Goal: Task Accomplishment & Management: Complete application form

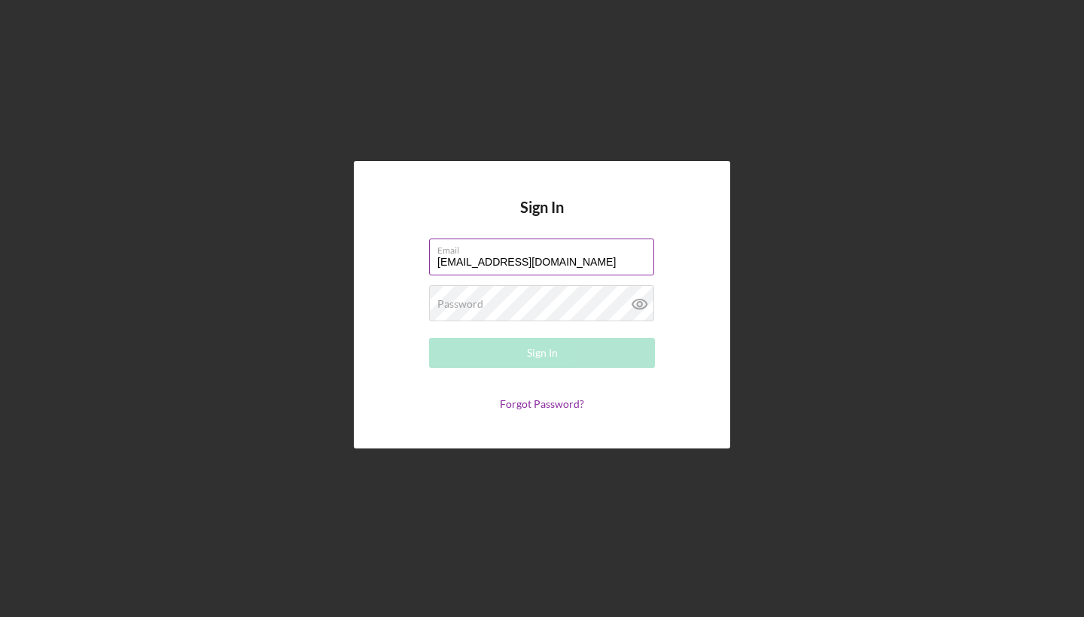
type input "[EMAIL_ADDRESS][DOMAIN_NAME]"
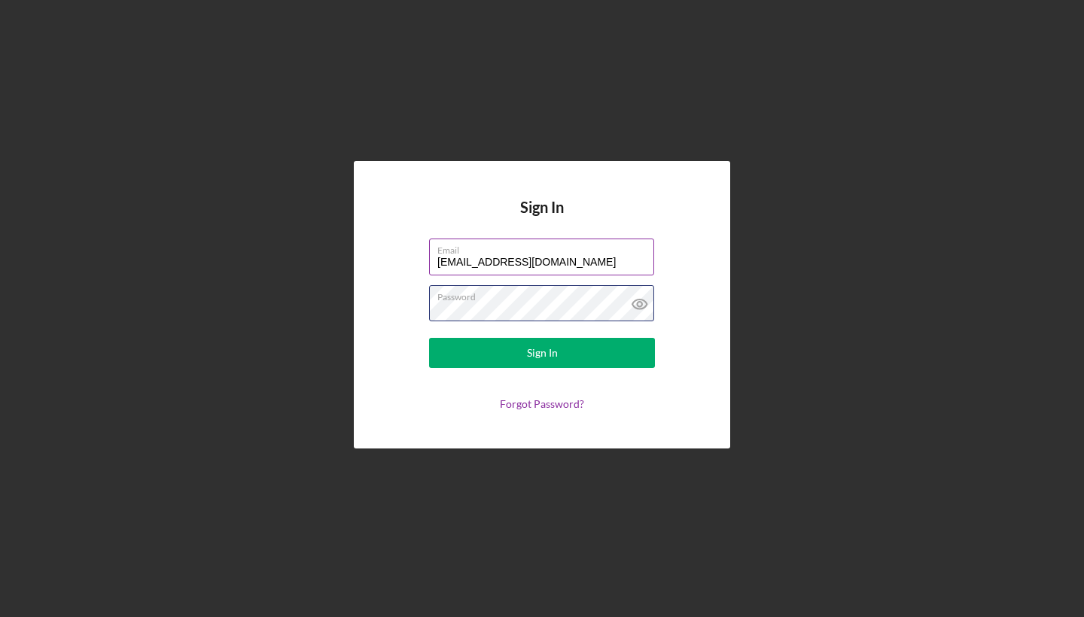
click at [542, 353] on button "Sign In" at bounding box center [542, 353] width 226 height 30
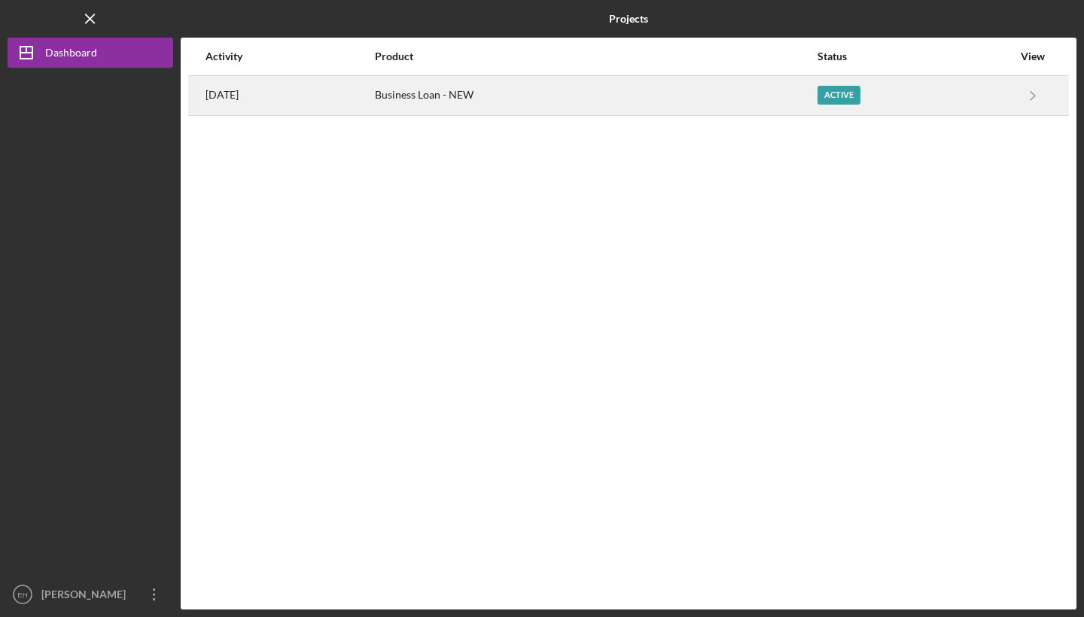
click at [478, 95] on div "Business Loan - NEW" at bounding box center [595, 96] width 441 height 38
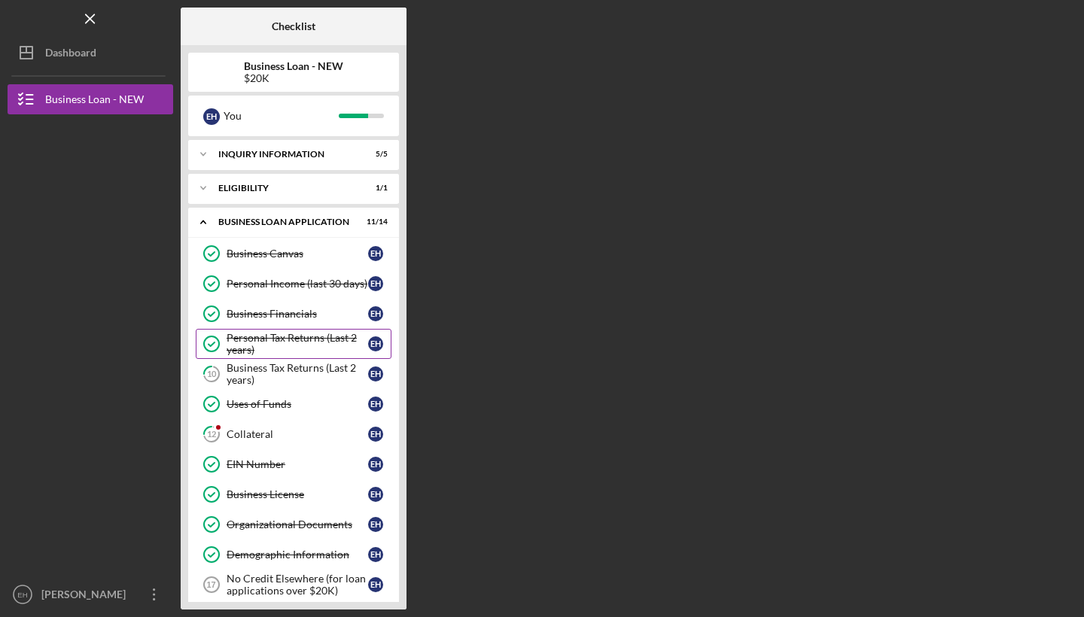
scroll to position [23, 0]
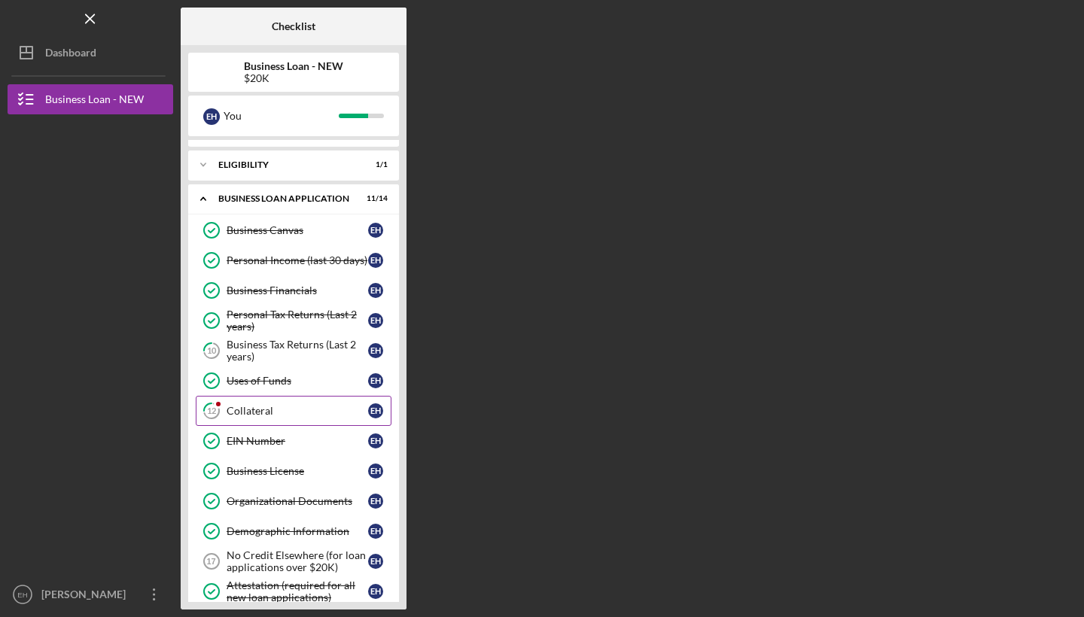
click at [284, 400] on link "12 Collateral E H" at bounding box center [294, 411] width 196 height 30
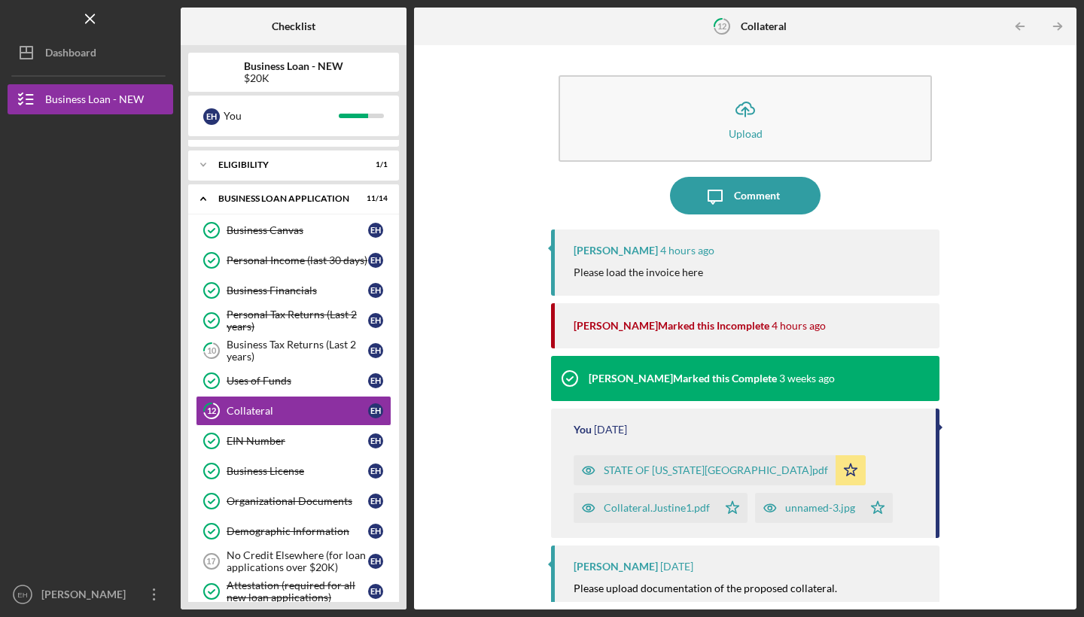
click at [840, 512] on div "unnamed-3.jpg" at bounding box center [820, 508] width 70 height 12
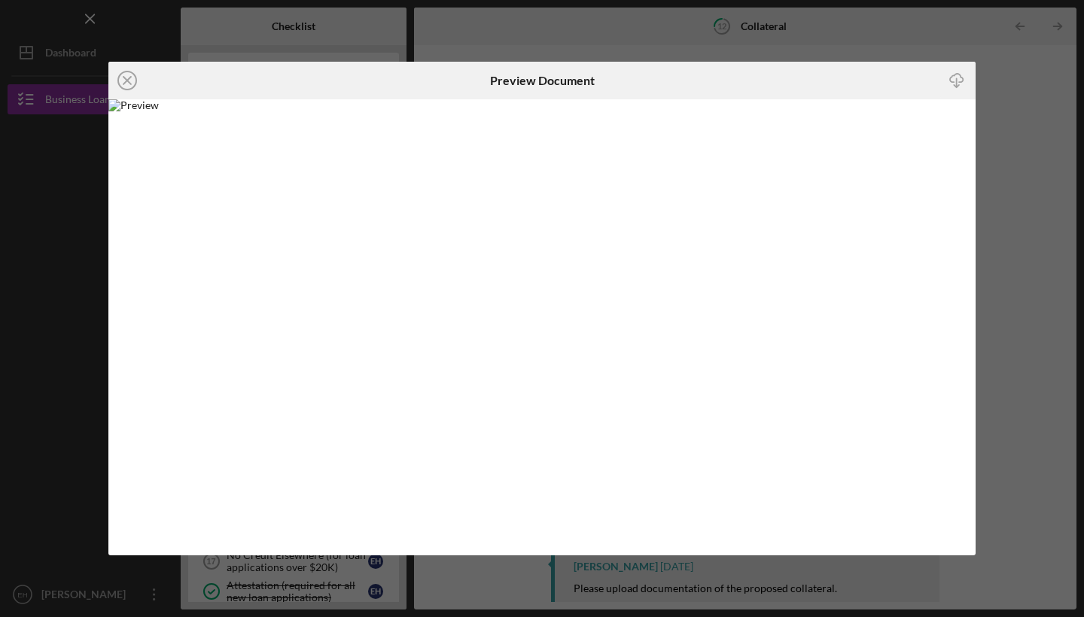
click at [1008, 96] on div "Icon/Close Preview Document Icon/Download" at bounding box center [542, 308] width 1084 height 617
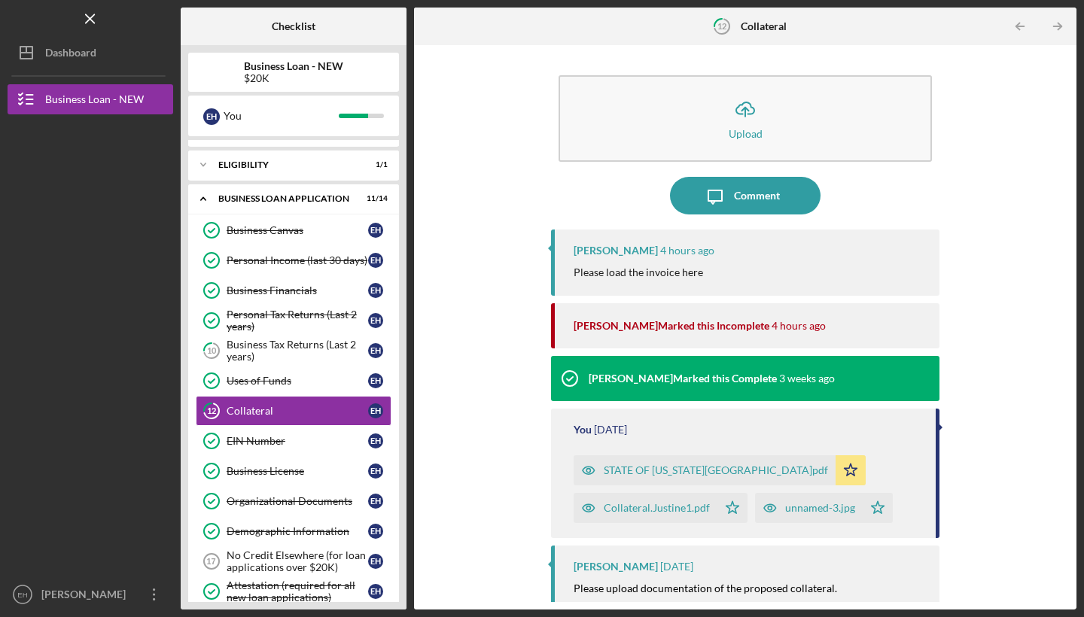
click at [672, 464] on div "STATE OF [US_STATE][GEOGRAPHIC_DATA]pdf" at bounding box center [715, 470] width 224 height 12
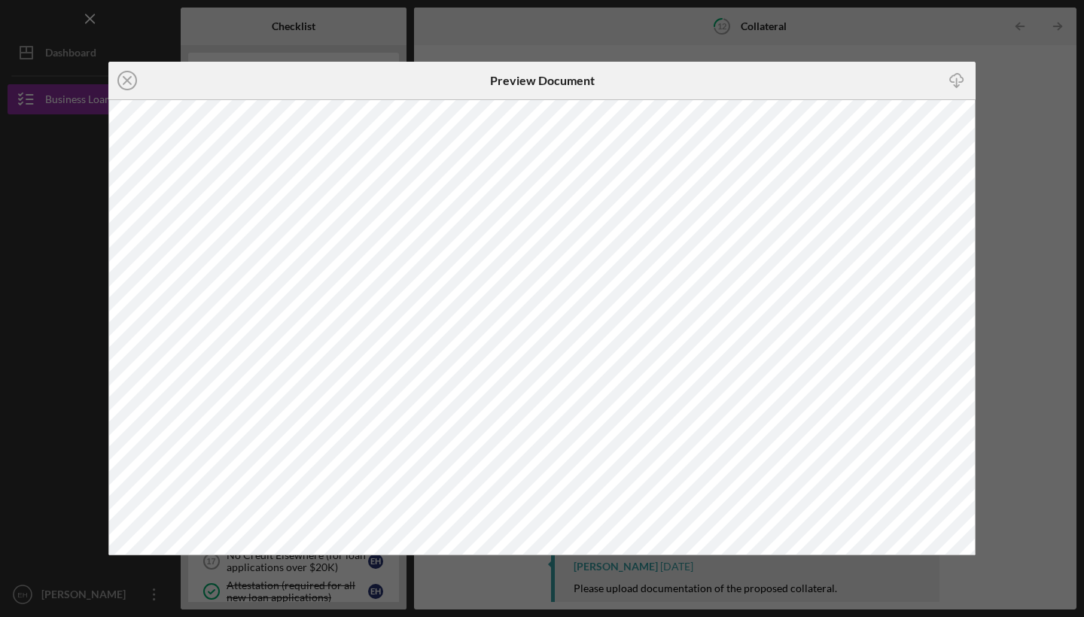
click at [953, 79] on icon "Icon/Download" at bounding box center [957, 81] width 34 height 34
click at [892, 41] on div "Icon/Close Preview Document Icon/Download" at bounding box center [542, 308] width 1084 height 617
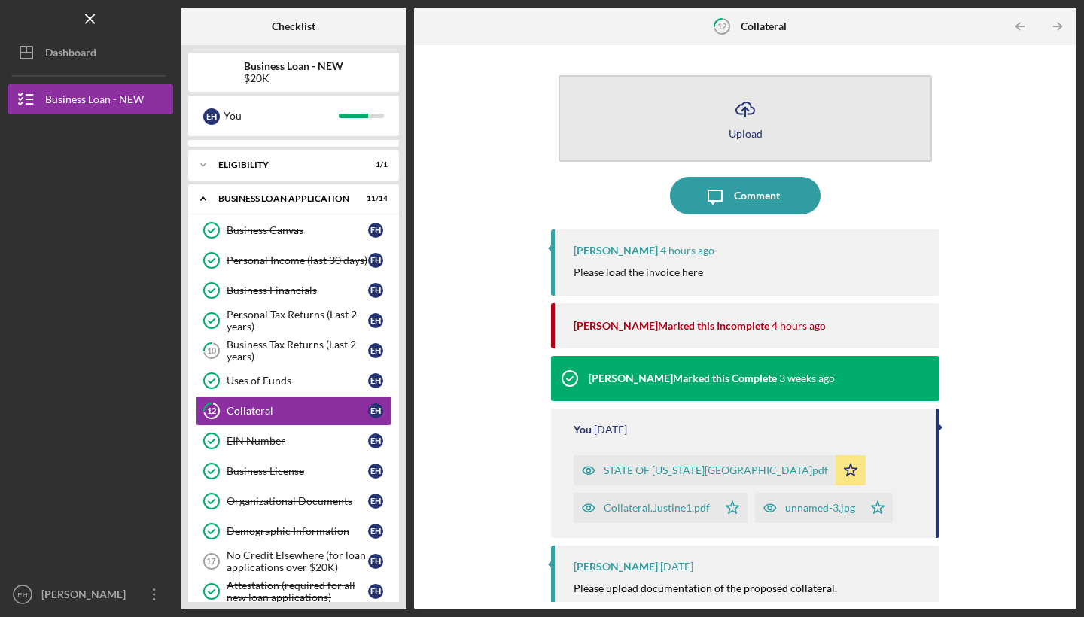
click at [759, 126] on icon "Icon/Upload" at bounding box center [745, 109] width 38 height 38
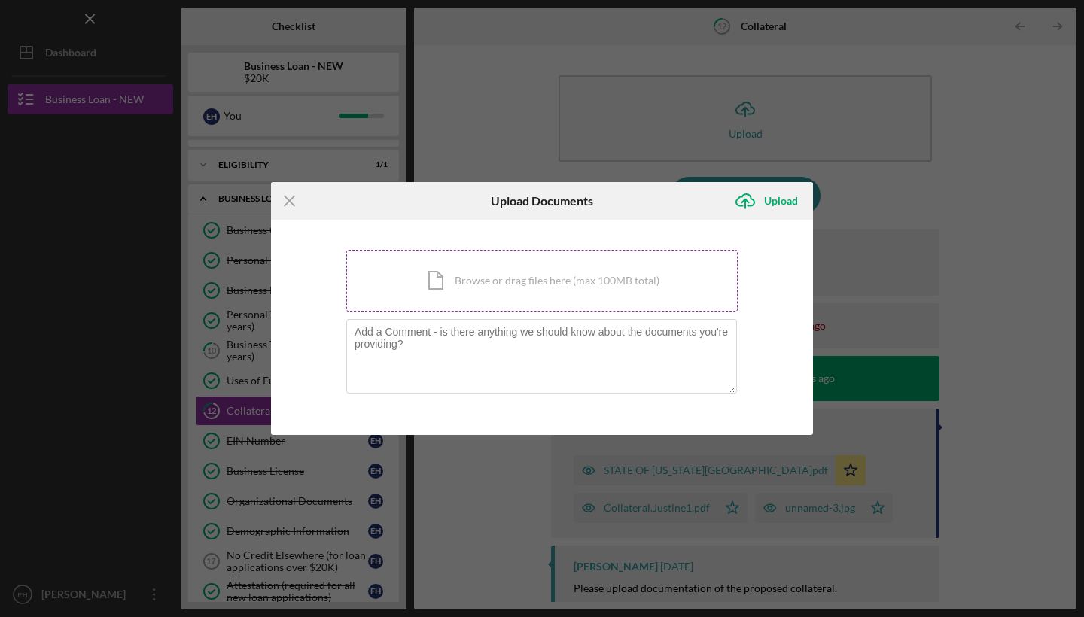
click at [578, 269] on div "Icon/Document Browse or drag files here (max 100MB total) Tap to choose files o…" at bounding box center [541, 281] width 391 height 62
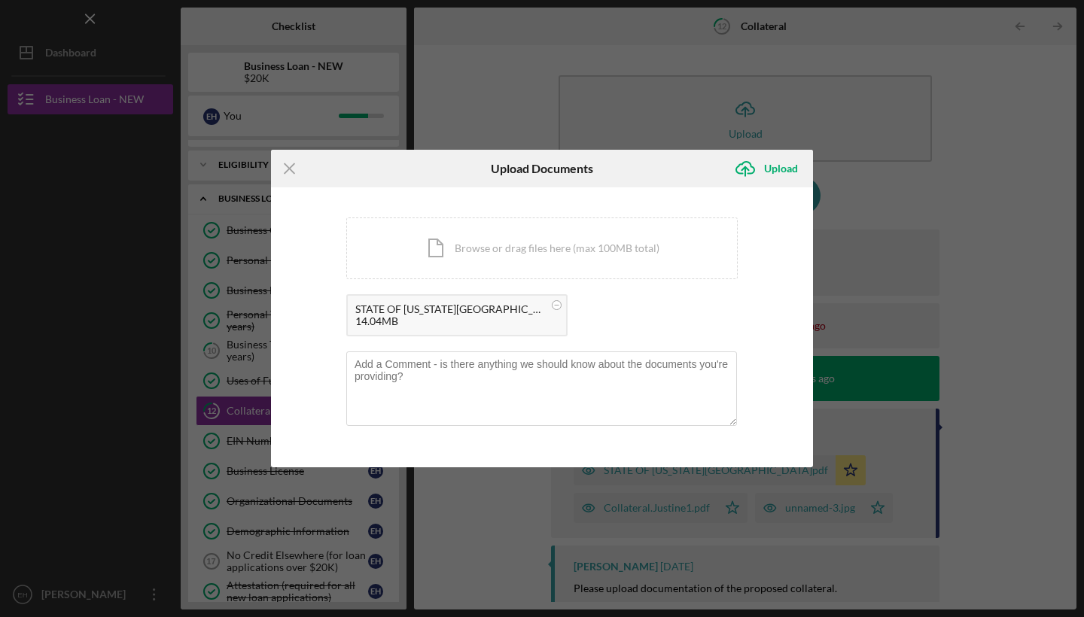
click at [409, 312] on div "STATE OF [US_STATE][GEOGRAPHIC_DATA]pdf" at bounding box center [449, 309] width 188 height 12
click at [785, 169] on div "Upload" at bounding box center [781, 169] width 34 height 30
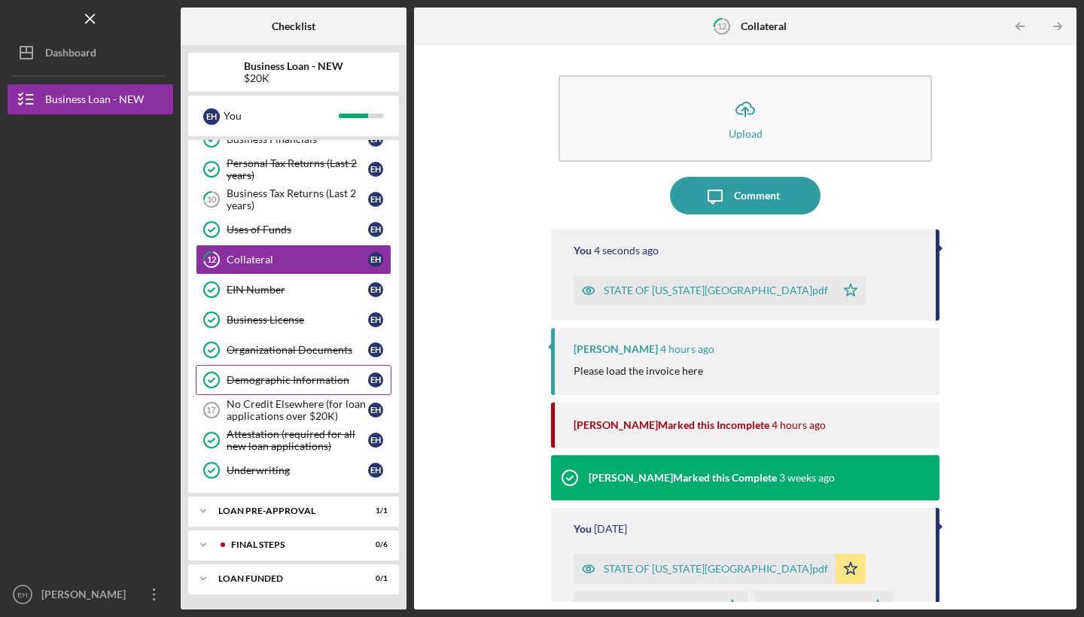
scroll to position [175, 0]
click at [299, 406] on div "No Credit Elsewhere (for loan applications over $20K)" at bounding box center [296, 410] width 141 height 24
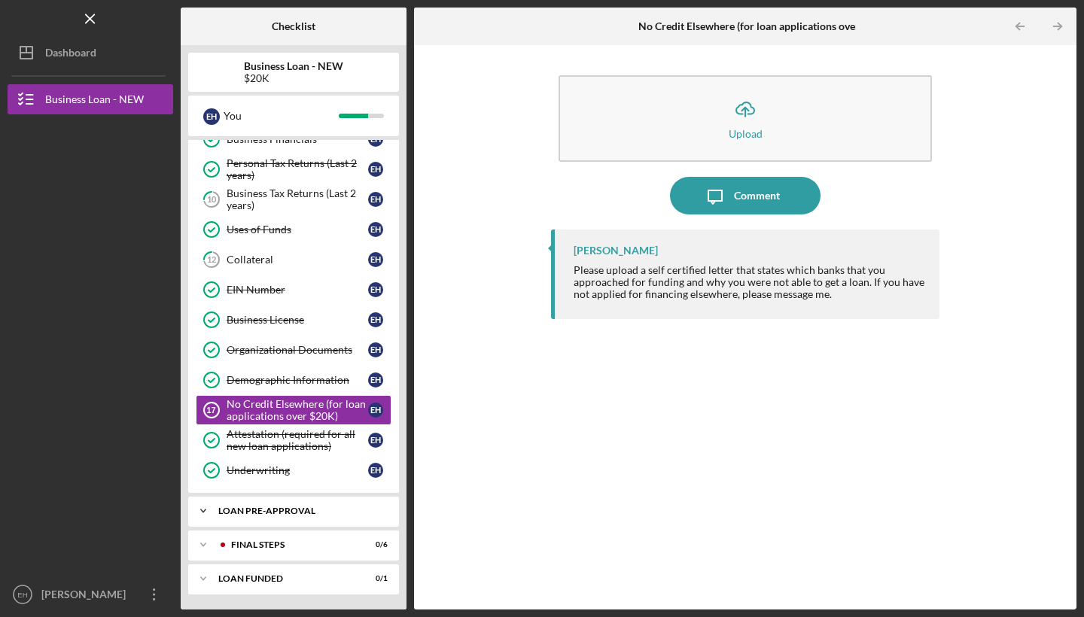
click at [212, 511] on icon "Icon/Expander" at bounding box center [203, 511] width 30 height 30
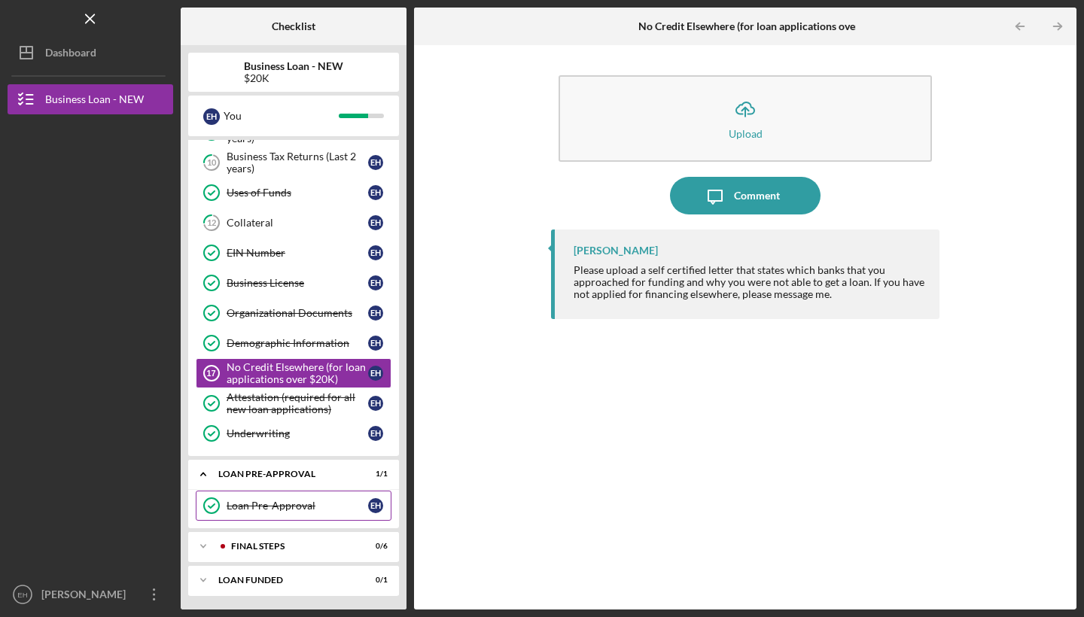
click at [254, 514] on link "Loan Pre-Approval Loan Pre-Approval E H" at bounding box center [294, 506] width 196 height 30
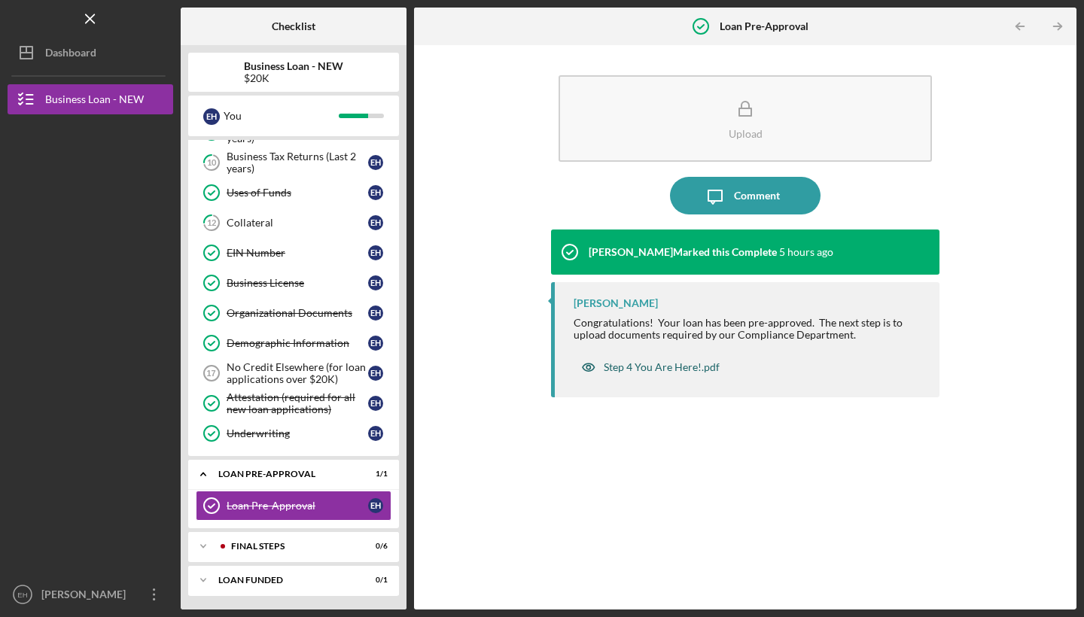
click at [700, 369] on div "Step 4 You Are Here!.pdf" at bounding box center [661, 367] width 116 height 12
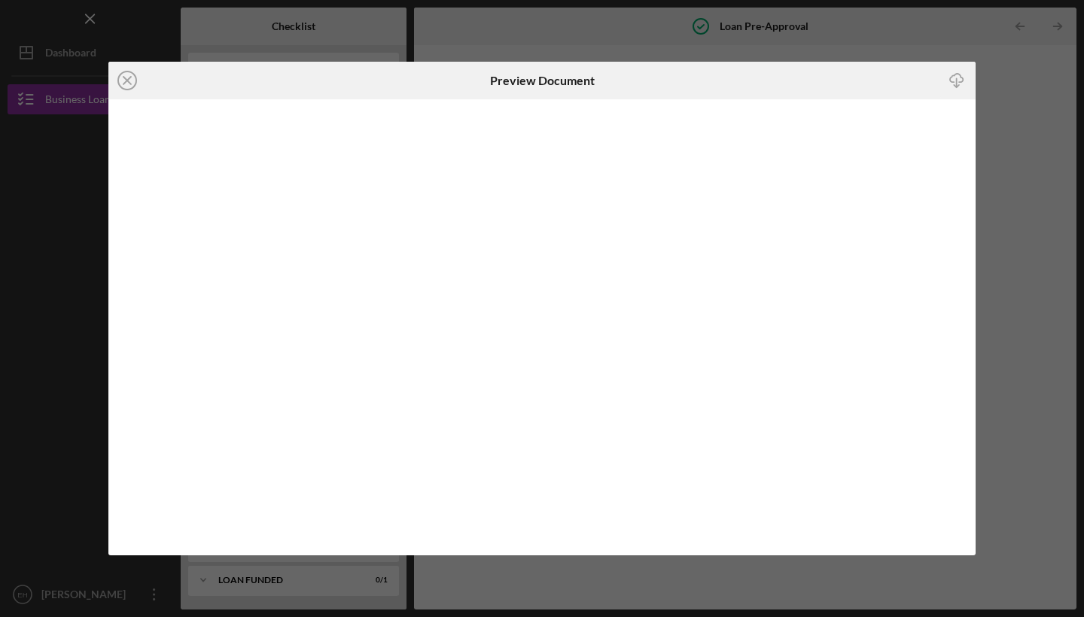
click at [1038, 86] on div "Icon/Close Preview Document Icon/Download" at bounding box center [542, 308] width 1084 height 617
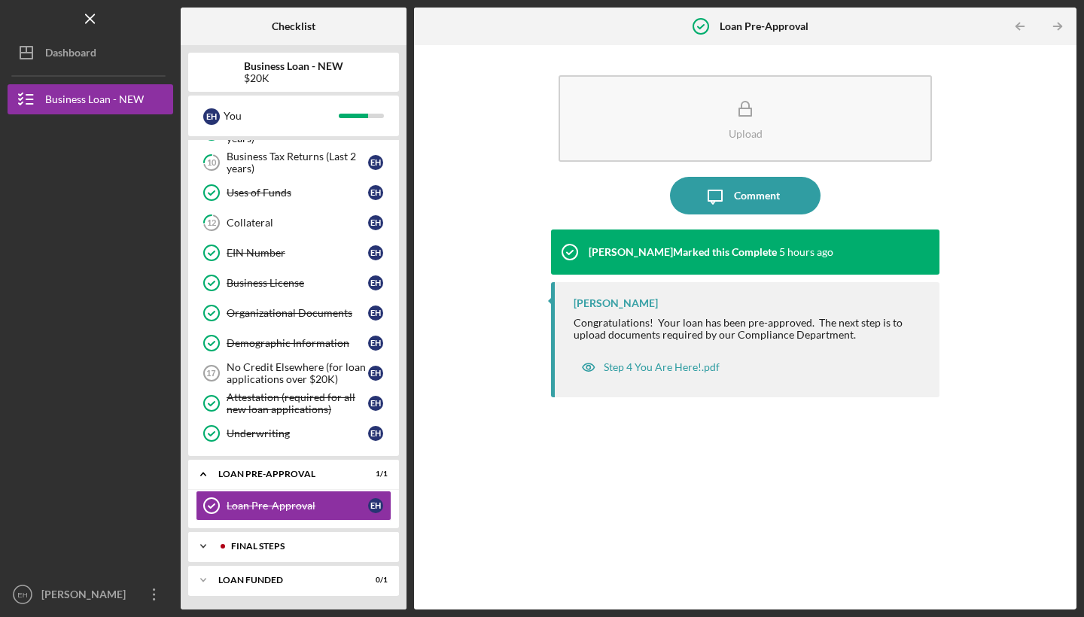
click at [260, 541] on div "Icon/Expander FINAL STEPS 0 / 6" at bounding box center [293, 546] width 211 height 30
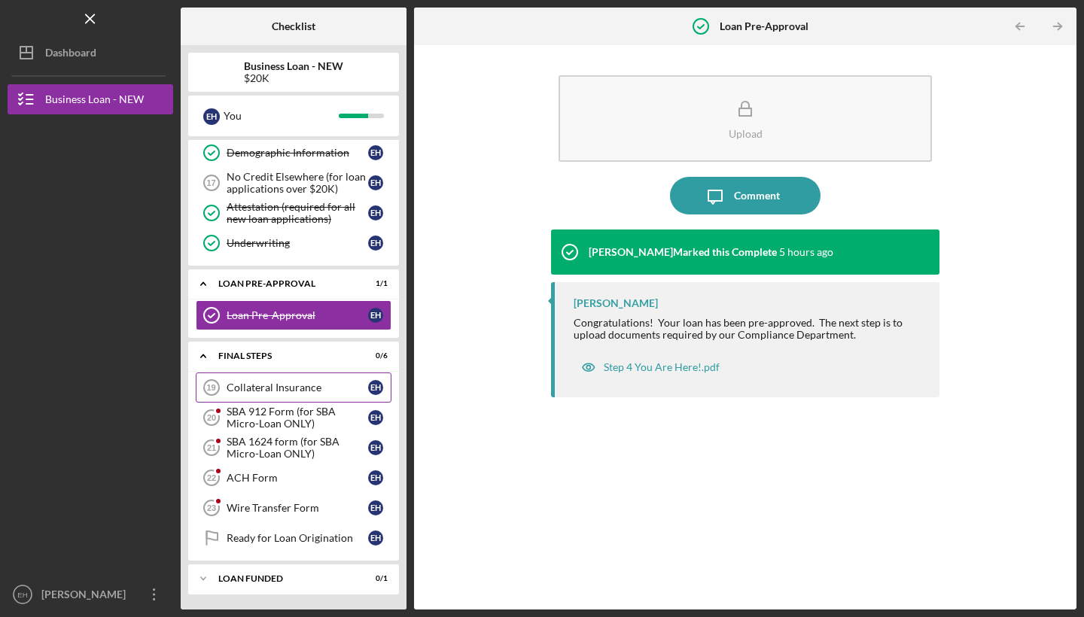
scroll to position [402, 0]
click at [319, 389] on div "Collateral Insurance" at bounding box center [296, 387] width 141 height 12
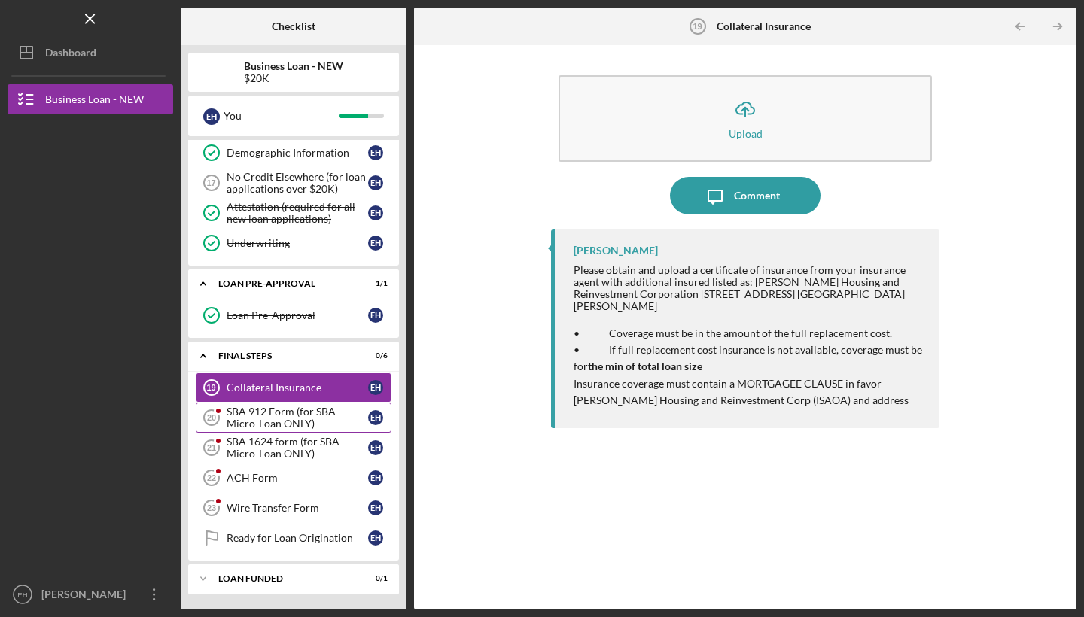
click at [326, 412] on div "SBA 912 Form (for SBA Micro-Loan ONLY)" at bounding box center [296, 418] width 141 height 24
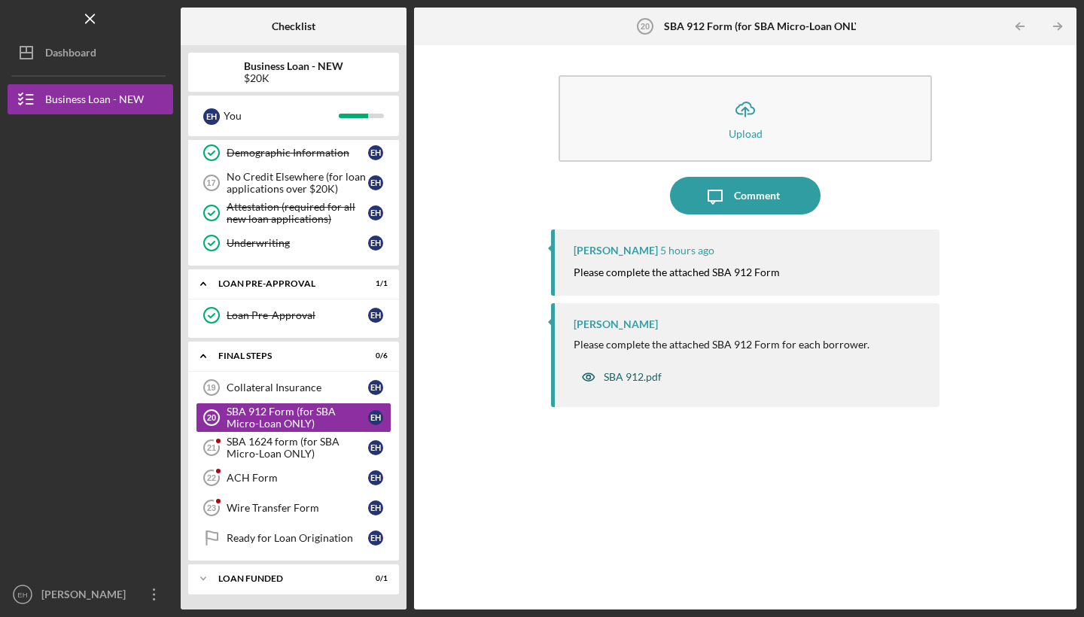
click at [630, 377] on div "SBA 912.pdf" at bounding box center [632, 377] width 58 height 12
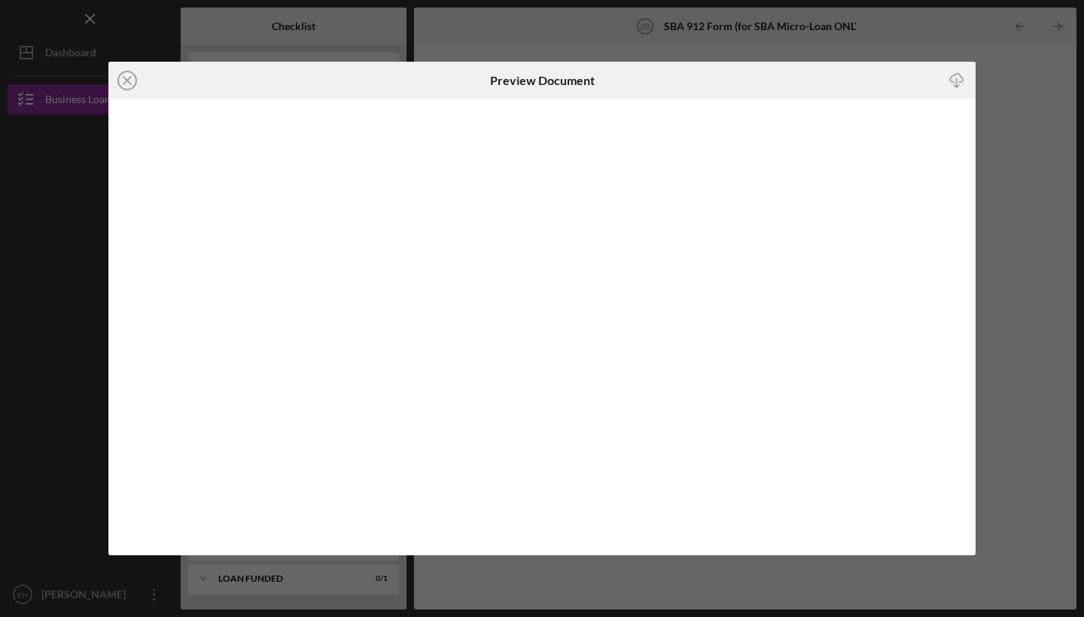
click at [962, 82] on icon "Icon/Download" at bounding box center [957, 81] width 34 height 34
click at [126, 78] on icon "Icon/Close" at bounding box center [127, 81] width 38 height 38
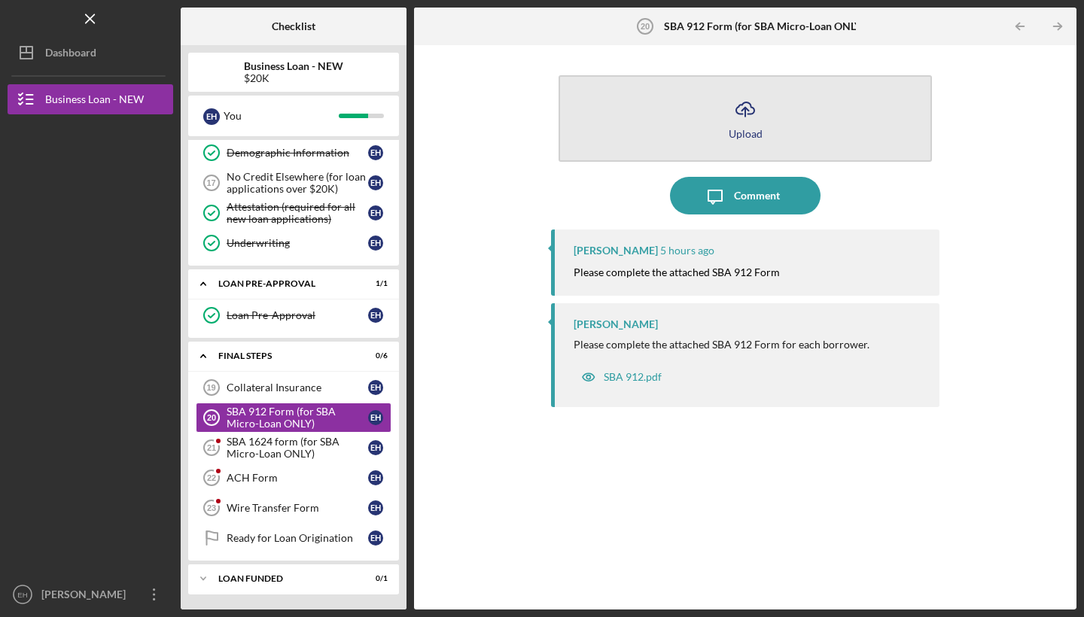
click at [756, 108] on icon "Icon/Upload" at bounding box center [745, 109] width 38 height 38
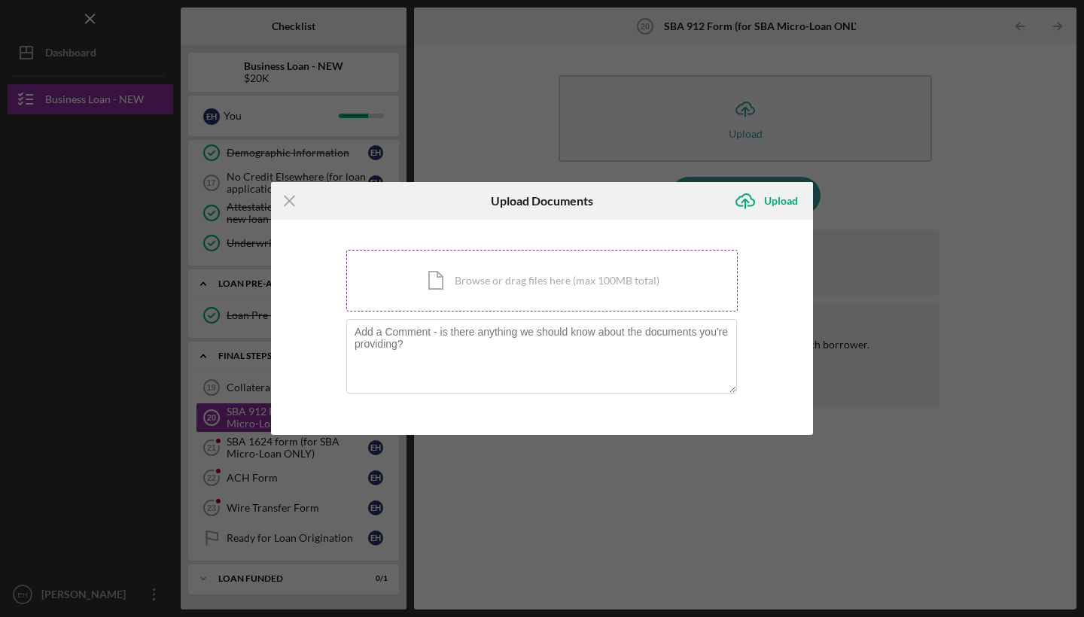
click at [563, 281] on div "Icon/Document Browse or drag files here (max 100MB total) Tap to choose files o…" at bounding box center [541, 281] width 391 height 62
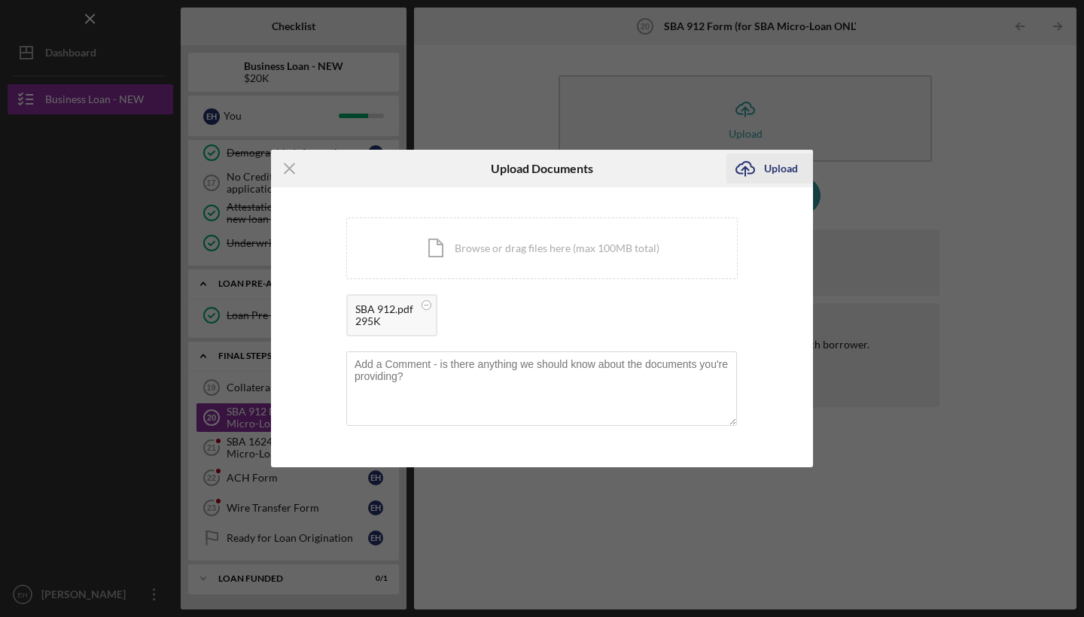
click at [776, 173] on div "Upload" at bounding box center [781, 169] width 34 height 30
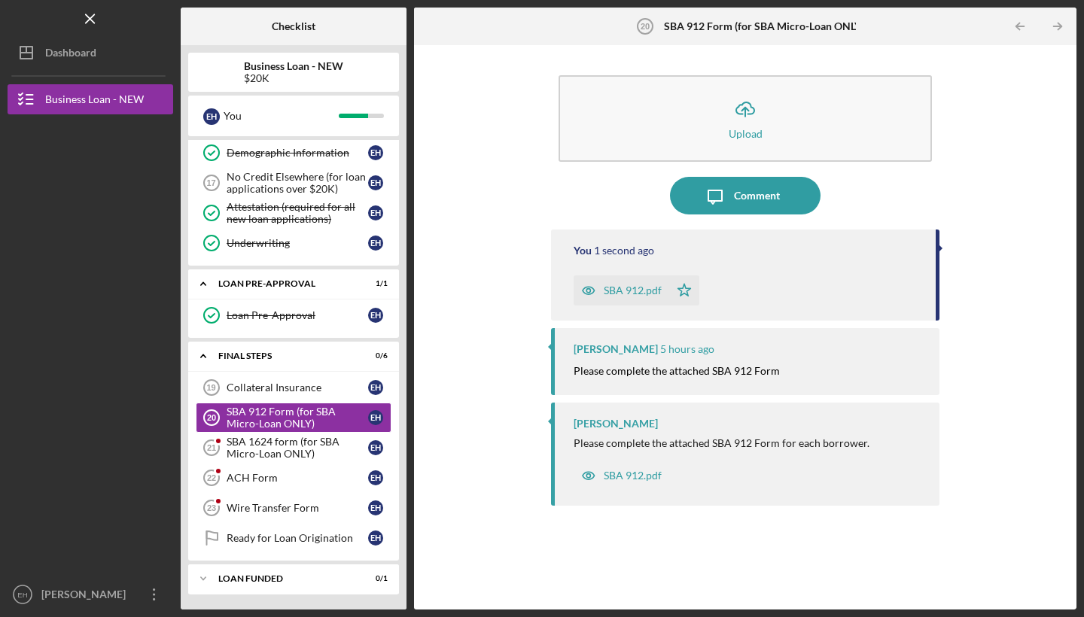
click at [629, 289] on div "SBA 912.pdf" at bounding box center [632, 290] width 58 height 12
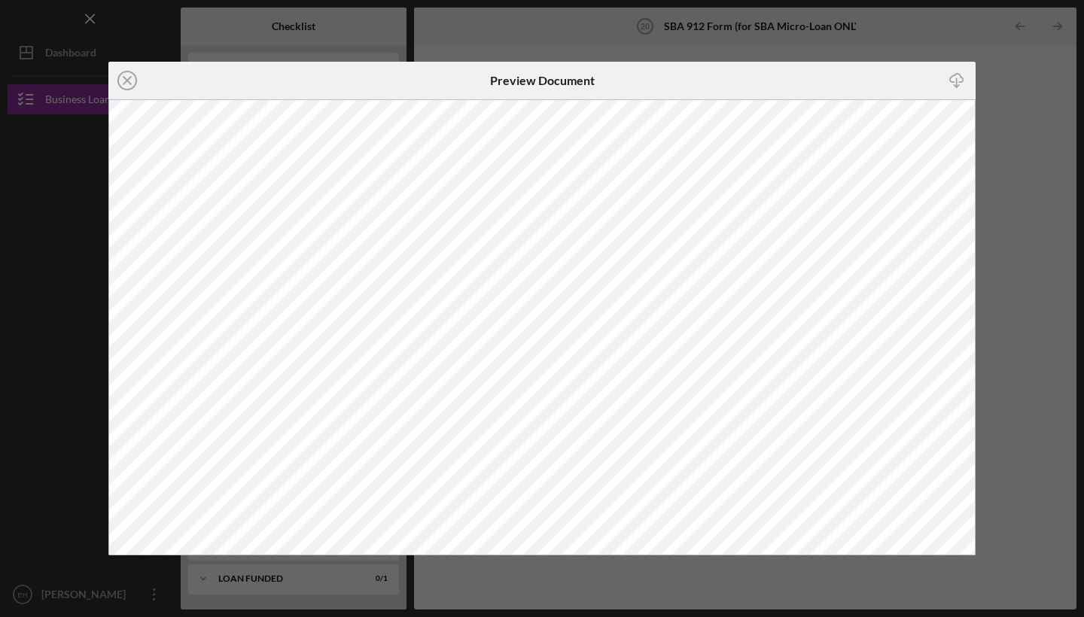
click at [1028, 100] on div "Icon/Close Preview Document Icon/Download" at bounding box center [542, 308] width 1084 height 617
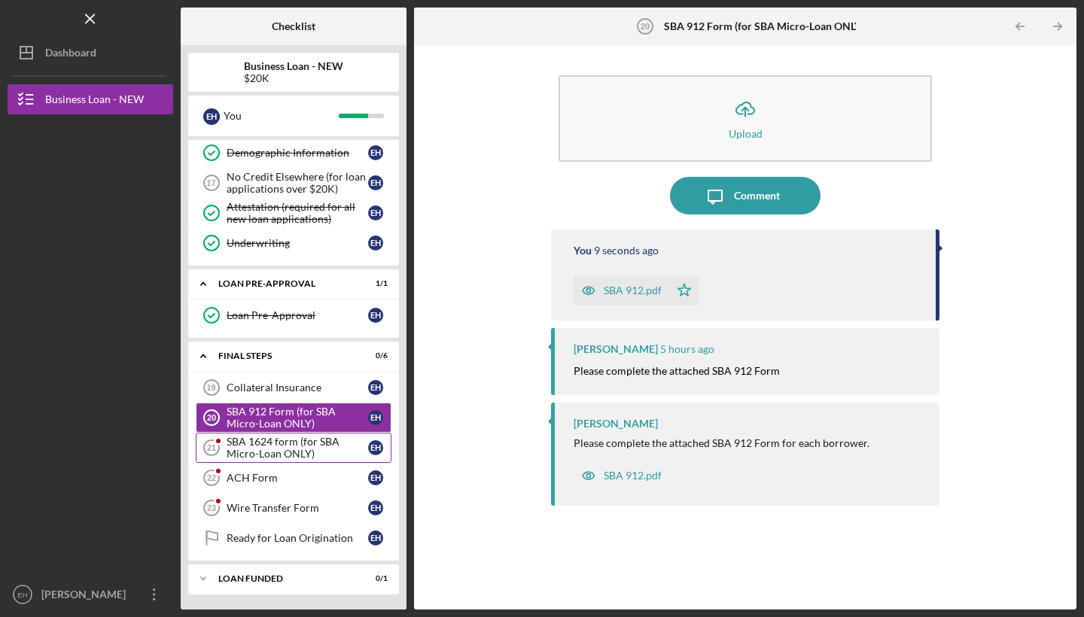
click at [273, 443] on div "SBA 1624 form (for SBA Micro-Loan ONLY)" at bounding box center [296, 448] width 141 height 24
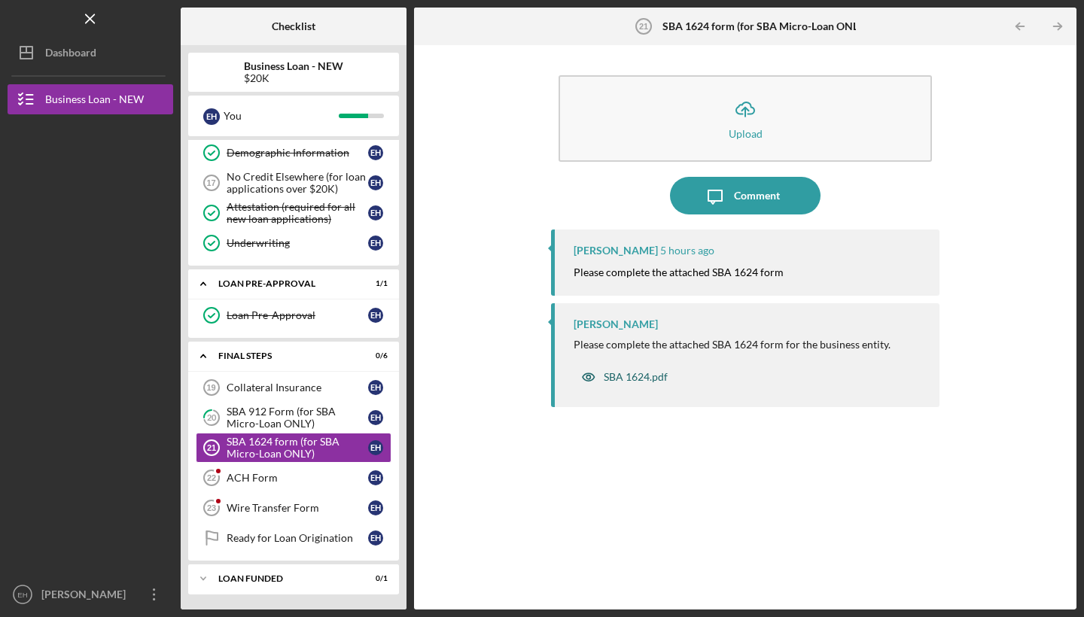
click at [643, 378] on div "SBA 1624.pdf" at bounding box center [635, 377] width 64 height 12
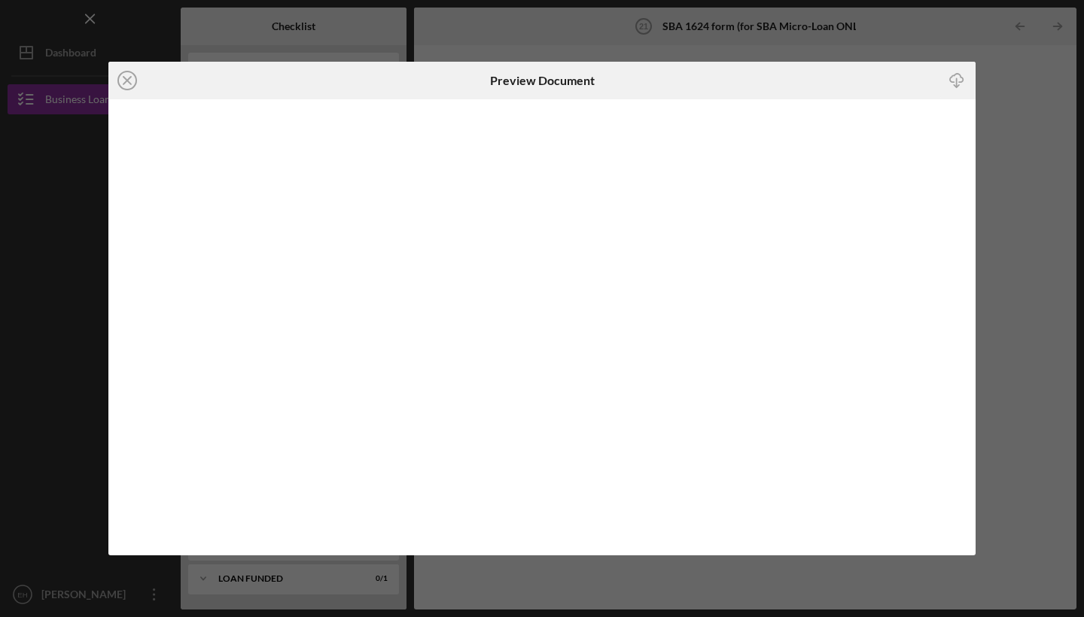
click at [957, 83] on icon "Icon/Download" at bounding box center [957, 81] width 34 height 34
click at [127, 78] on icon "Icon/Close" at bounding box center [127, 81] width 38 height 38
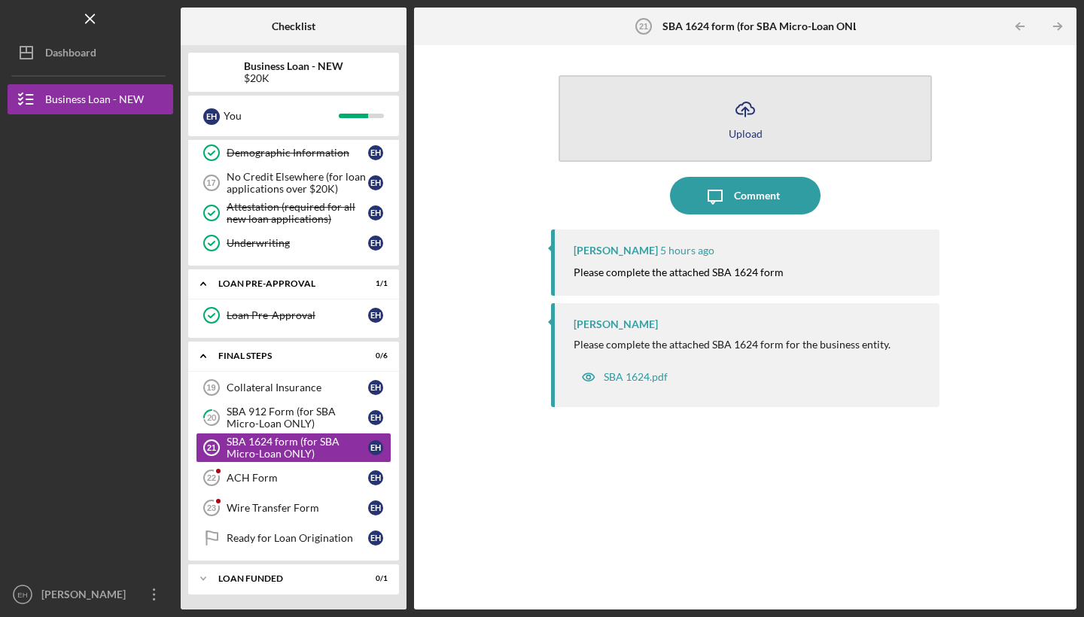
click at [732, 120] on icon "Icon/Upload" at bounding box center [745, 109] width 38 height 38
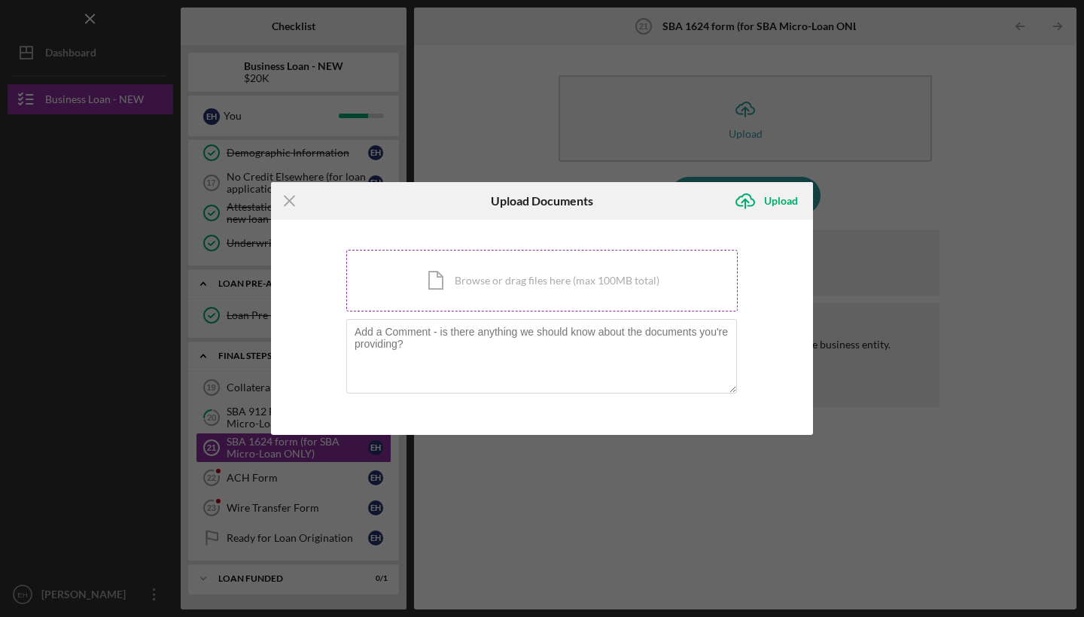
click at [558, 273] on div "Icon/Document Browse or drag files here (max 100MB total) Tap to choose files o…" at bounding box center [541, 281] width 391 height 62
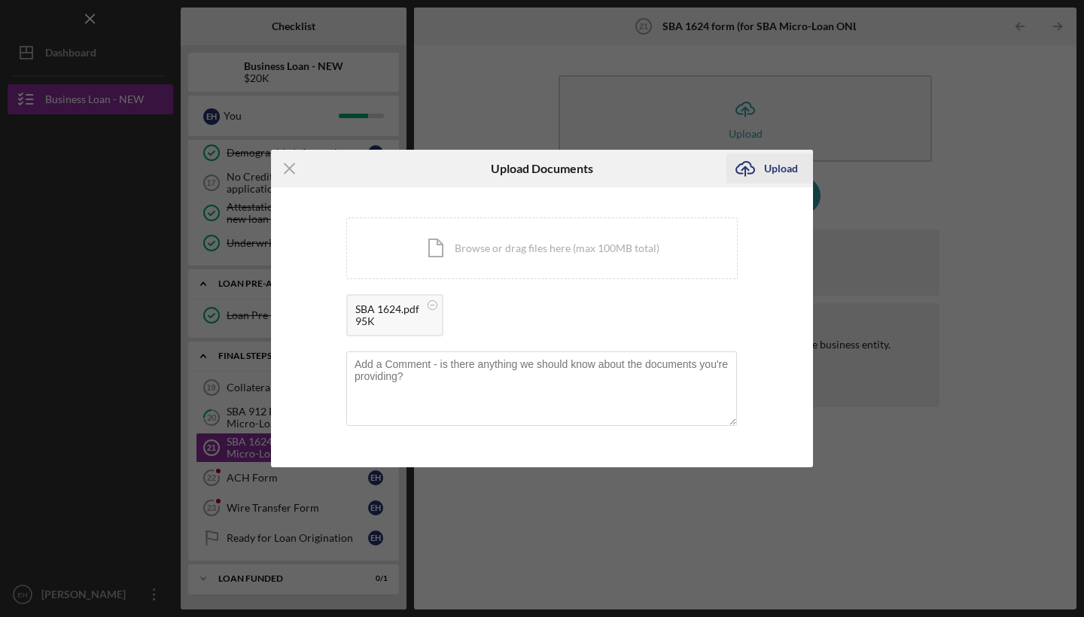
click at [774, 168] on div "Upload" at bounding box center [781, 169] width 34 height 30
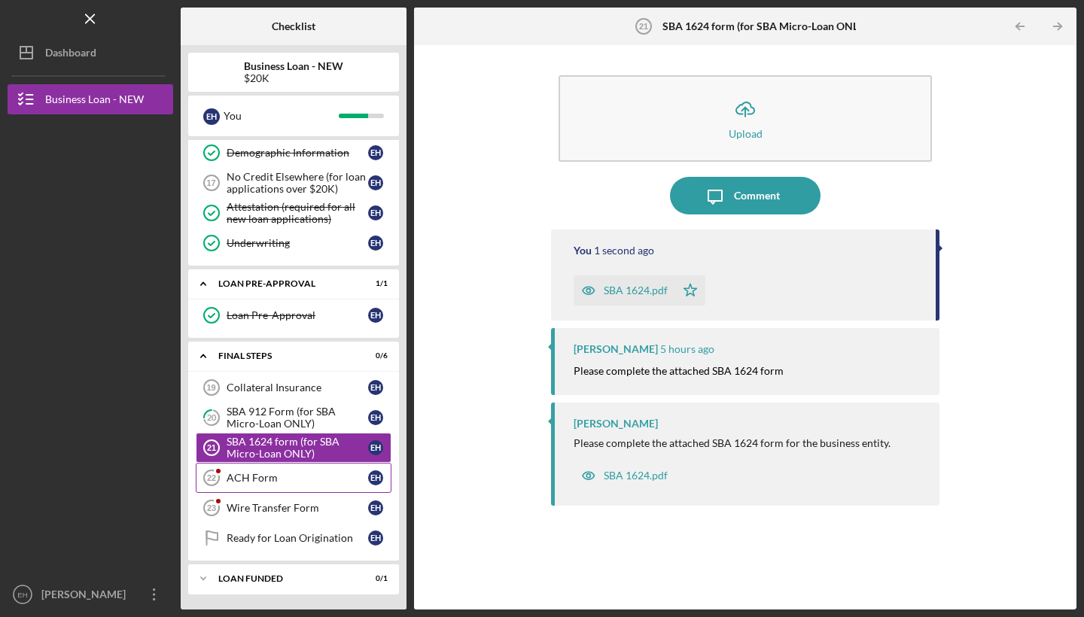
click at [262, 473] on div "ACH Form" at bounding box center [296, 478] width 141 height 12
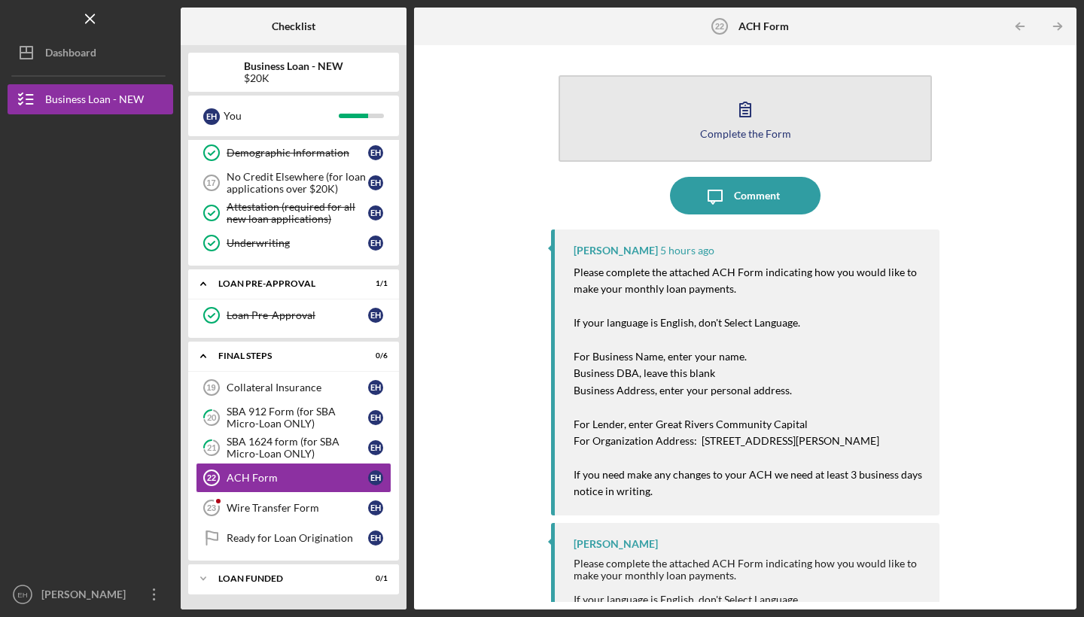
click at [732, 126] on icon "button" at bounding box center [745, 109] width 38 height 38
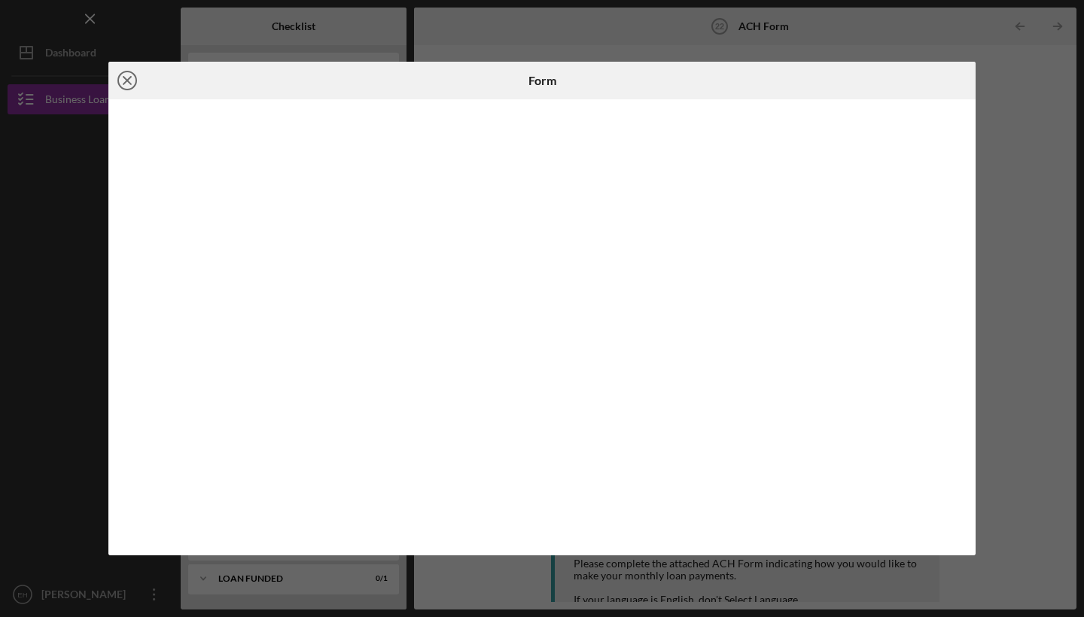
click at [127, 85] on icon "Icon/Close" at bounding box center [127, 81] width 38 height 38
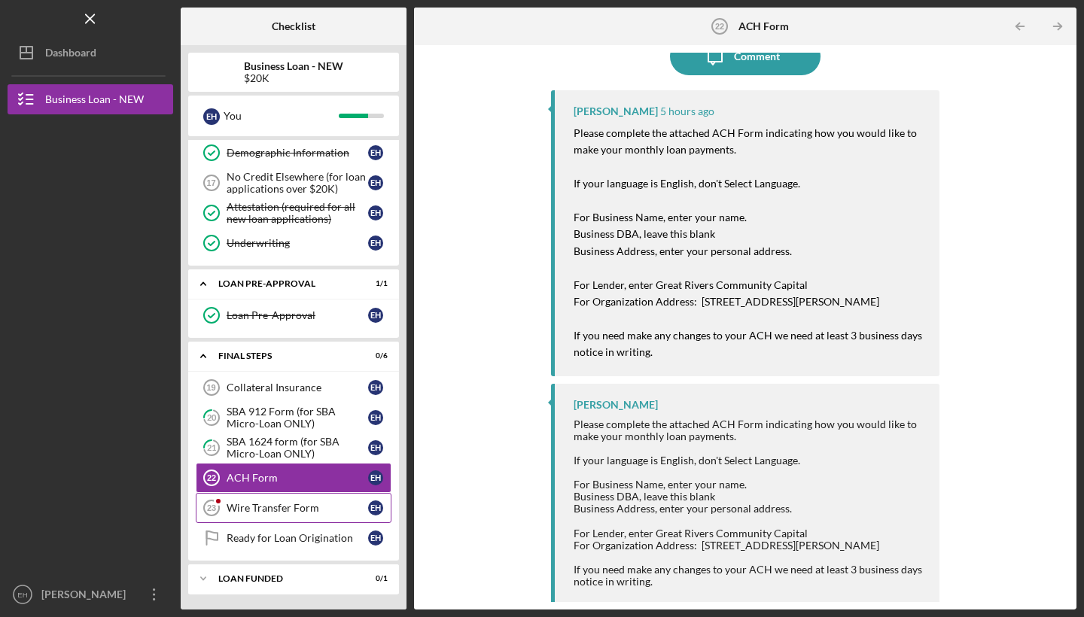
scroll to position [138, 0]
click at [287, 506] on div "Wire Transfer Form" at bounding box center [296, 508] width 141 height 12
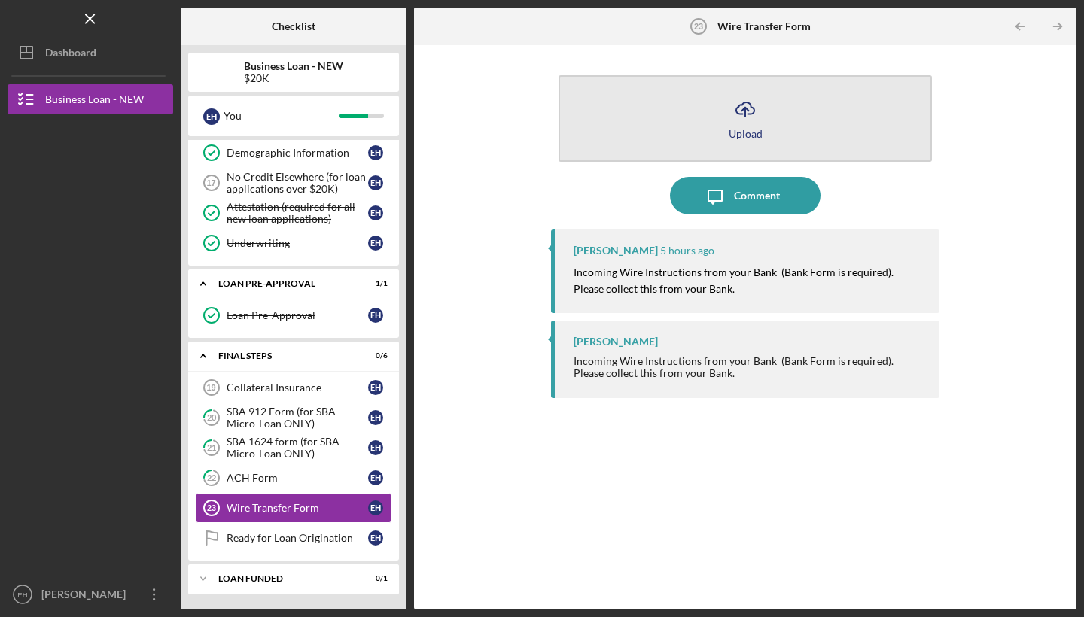
click at [758, 92] on icon "Icon/Upload" at bounding box center [745, 109] width 38 height 38
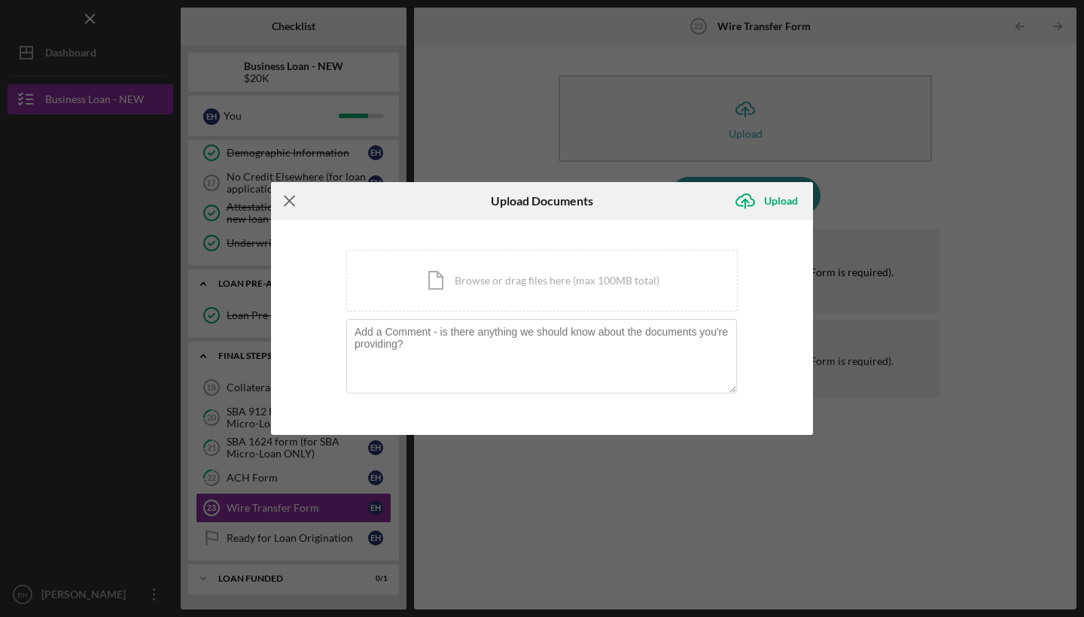
click at [291, 206] on icon "Icon/Menu Close" at bounding box center [290, 201] width 38 height 38
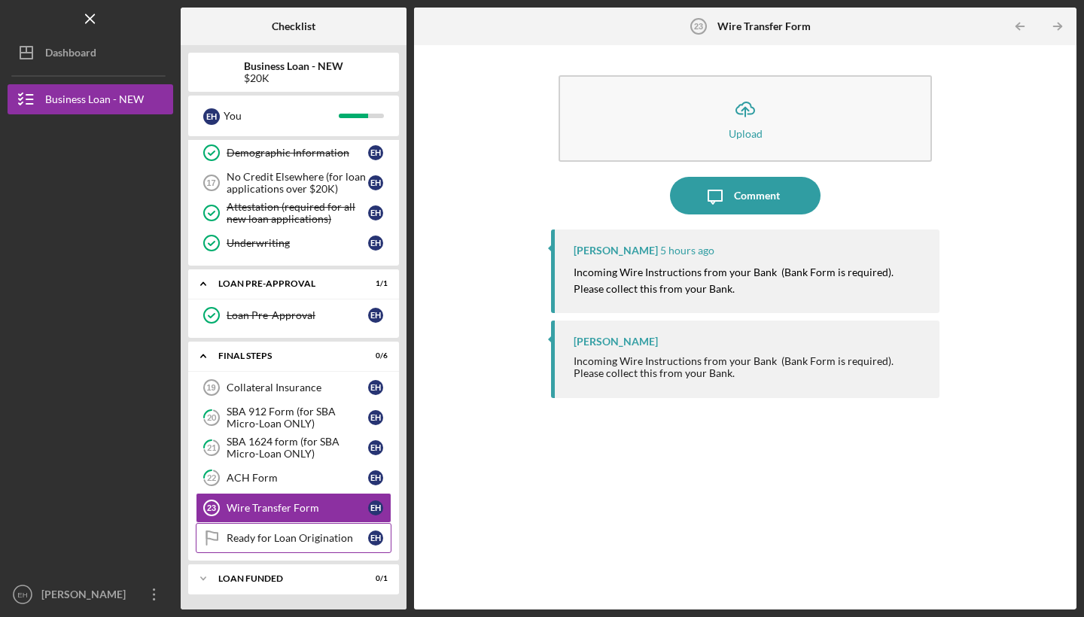
click at [310, 532] on div "Ready for Loan Origination" at bounding box center [296, 538] width 141 height 12
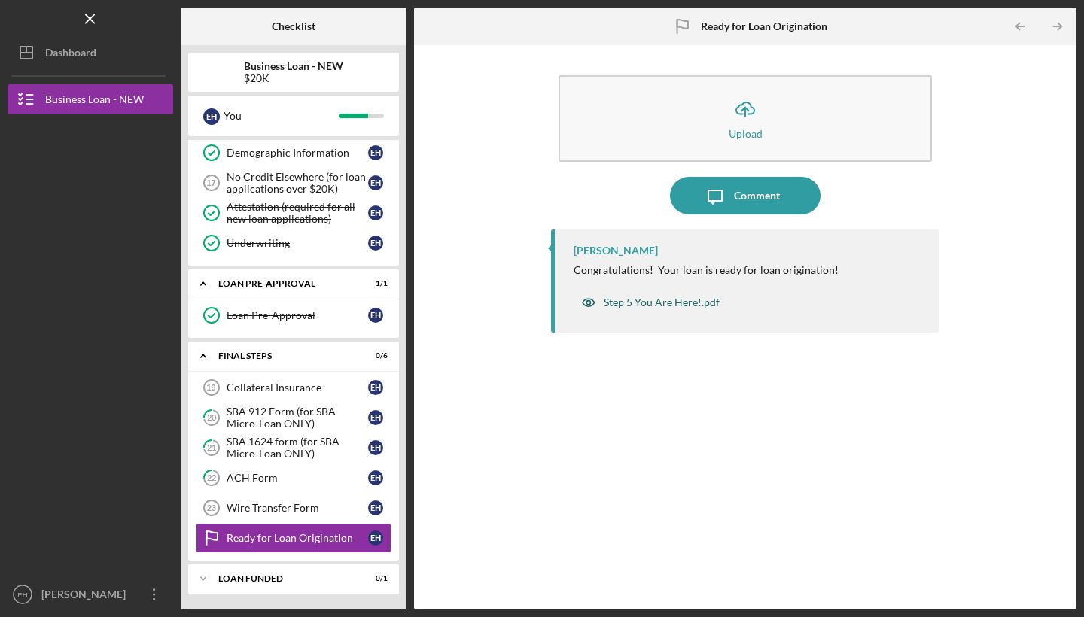
click at [643, 299] on div "Step 5 You Are Here!.pdf" at bounding box center [661, 302] width 116 height 12
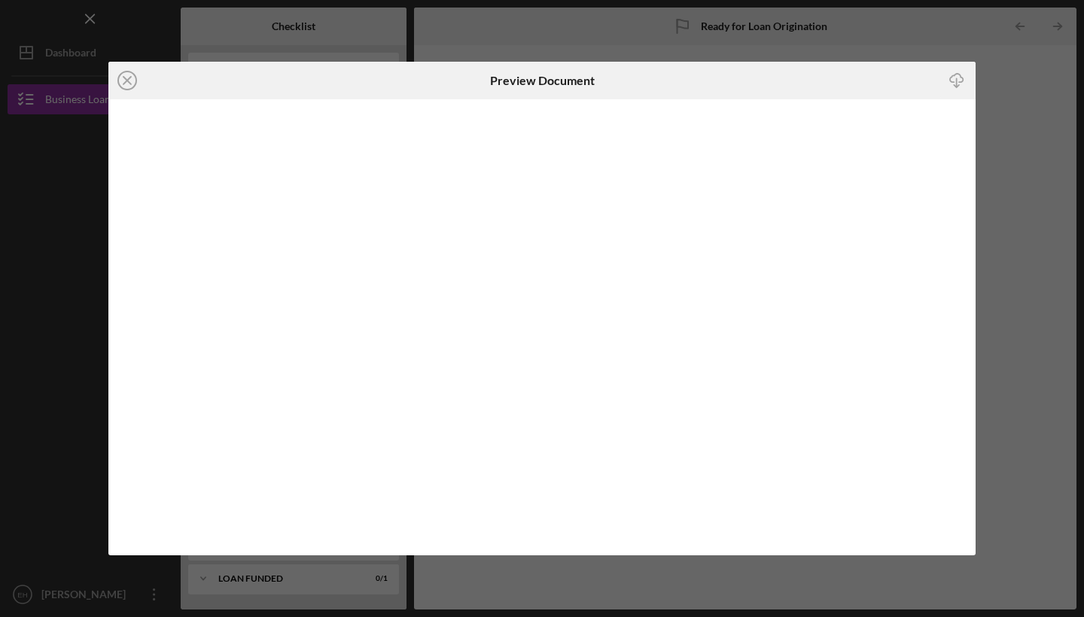
click at [515, 53] on div "Icon/Close Preview Document Icon/Download" at bounding box center [542, 308] width 1084 height 617
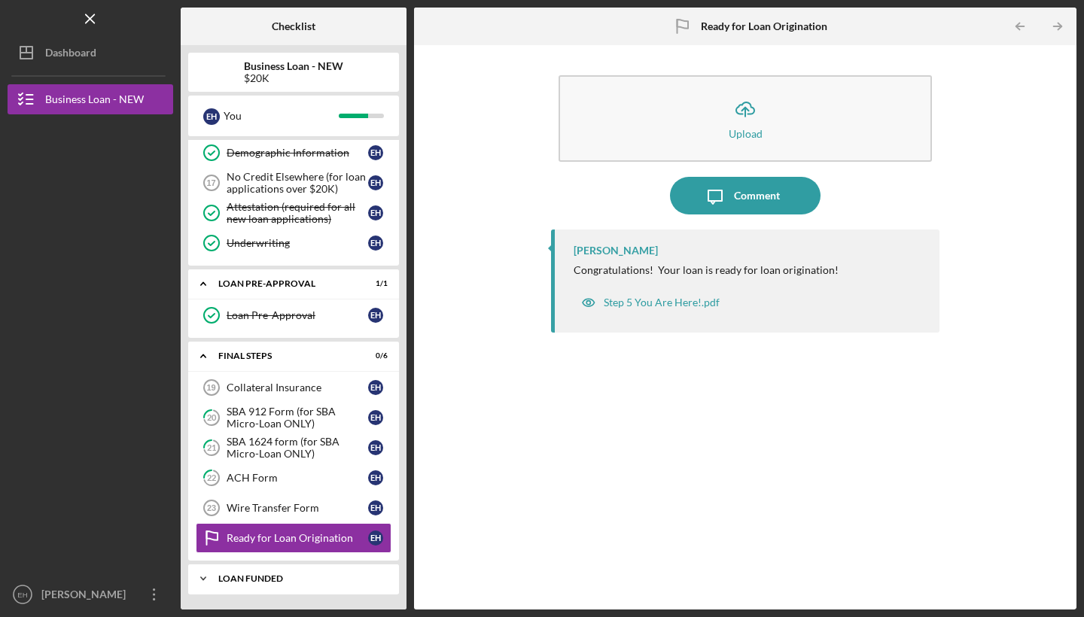
click at [244, 578] on div "LOAN FUNDED" at bounding box center [299, 578] width 162 height 9
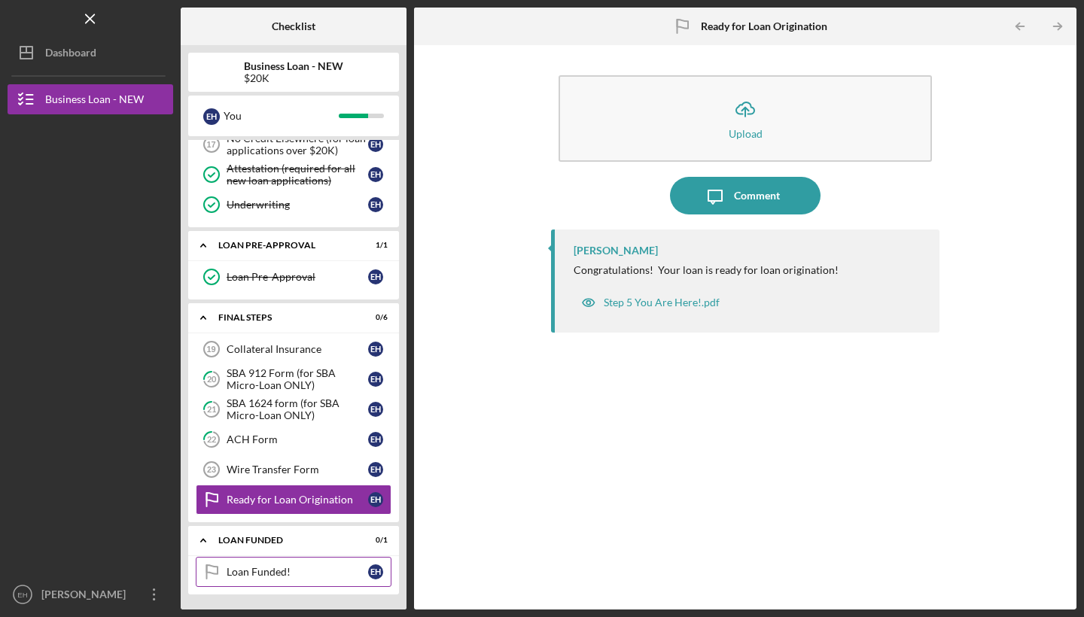
scroll to position [440, 0]
click at [272, 570] on div "Loan Funded!" at bounding box center [296, 572] width 141 height 12
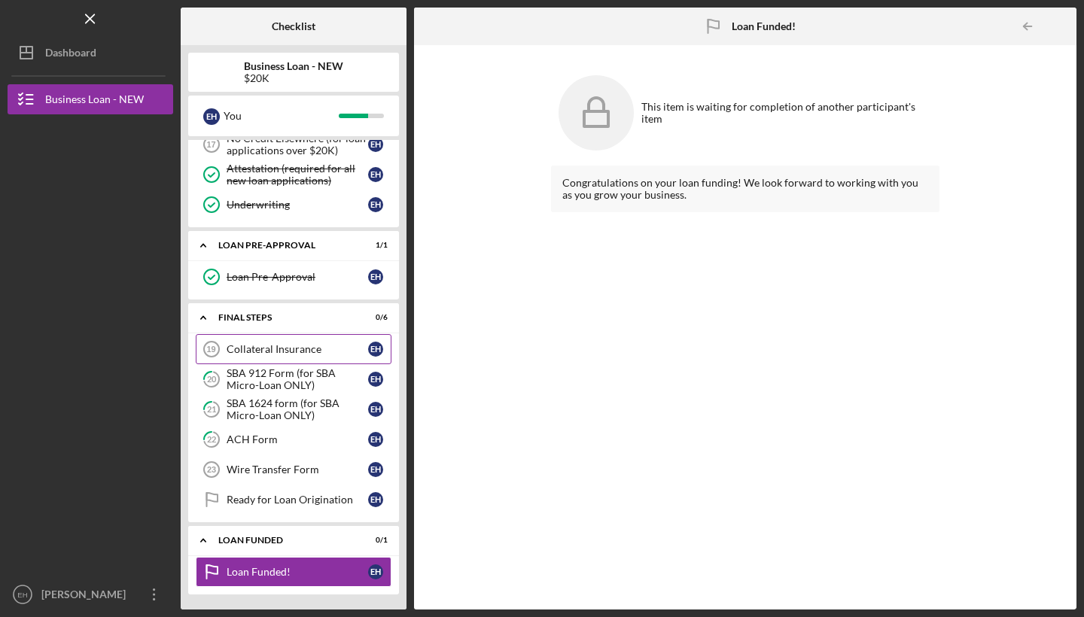
click at [319, 354] on div "Collateral Insurance" at bounding box center [296, 349] width 141 height 12
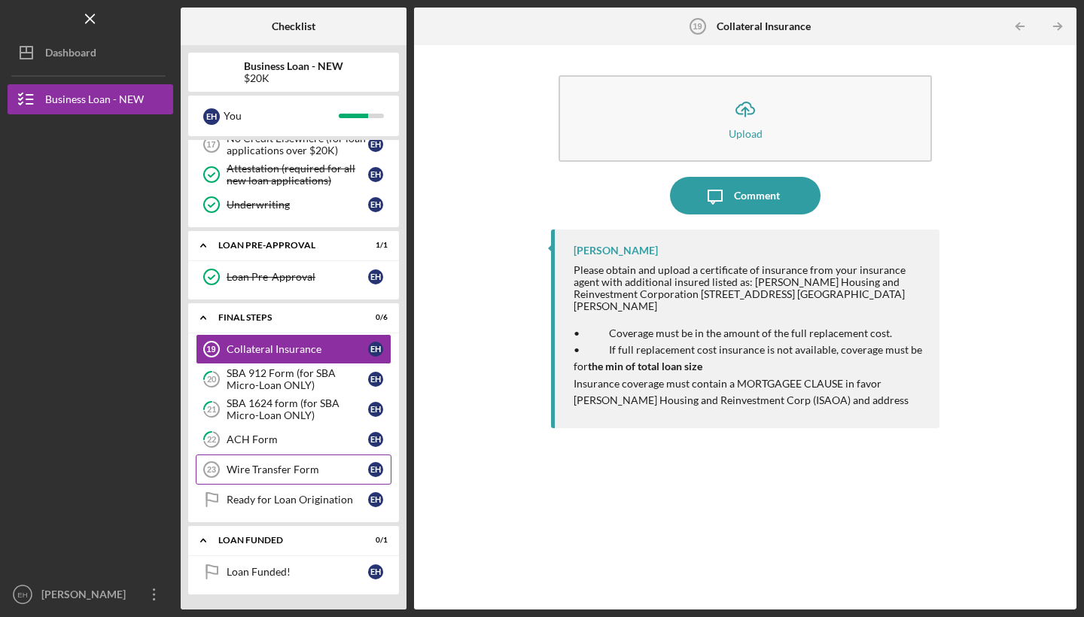
click at [290, 467] on div "Wire Transfer Form" at bounding box center [296, 470] width 141 height 12
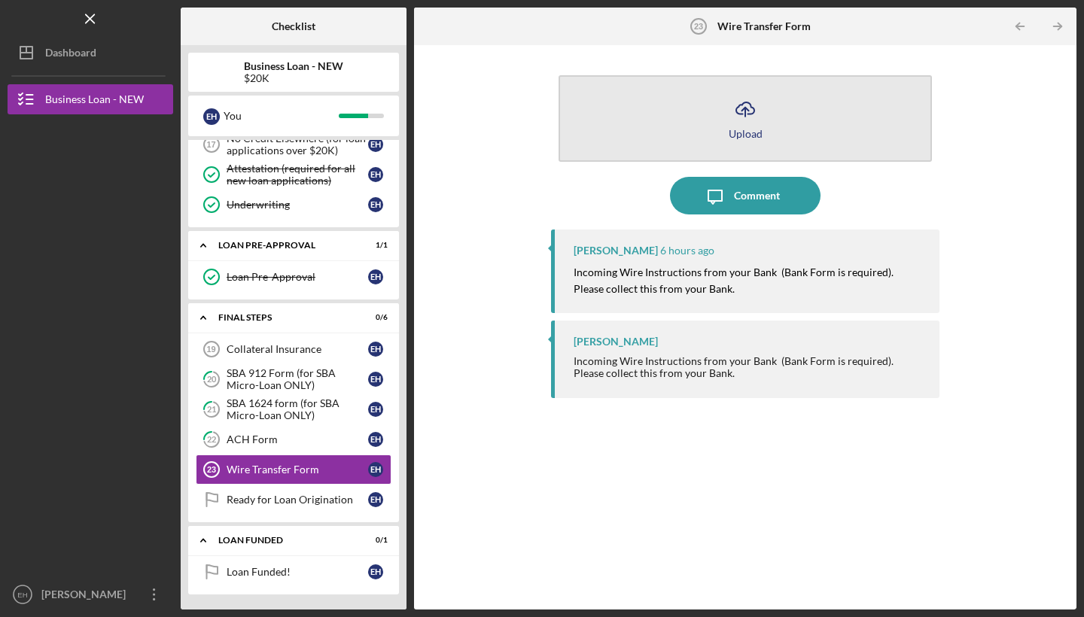
click at [748, 130] on div "Upload" at bounding box center [745, 133] width 34 height 11
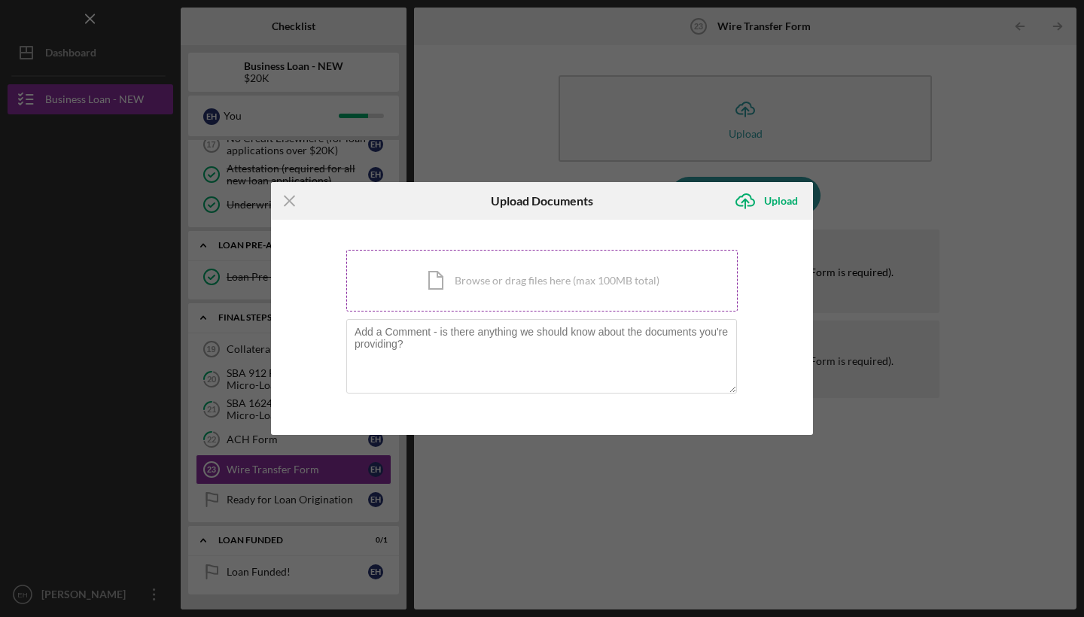
click at [577, 272] on div "Icon/Document Browse or drag files here (max 100MB total) Tap to choose files o…" at bounding box center [541, 281] width 391 height 62
click at [516, 275] on div "Icon/Document Browse or drag files here (max 100MB total) Tap to choose files o…" at bounding box center [541, 281] width 391 height 62
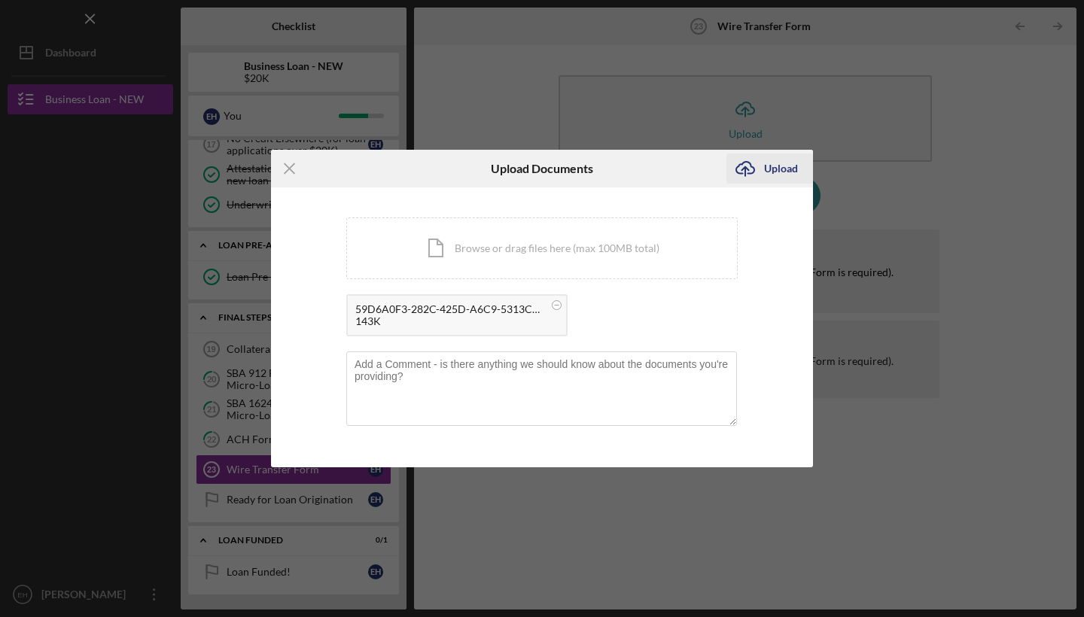
click at [778, 173] on div "Upload" at bounding box center [781, 169] width 34 height 30
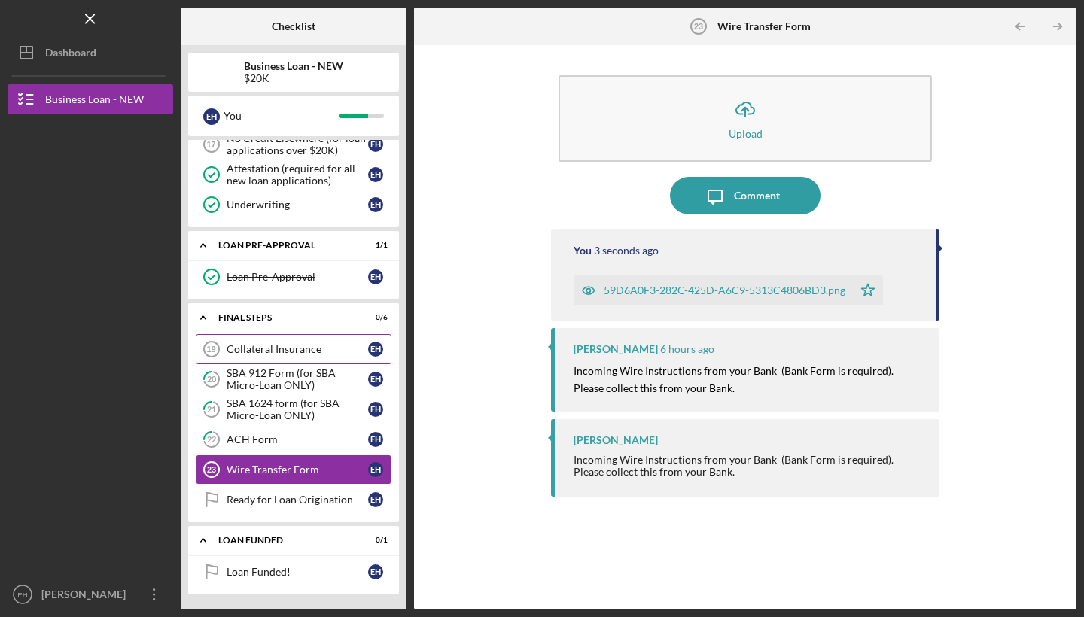
click at [308, 351] on div "Collateral Insurance" at bounding box center [296, 349] width 141 height 12
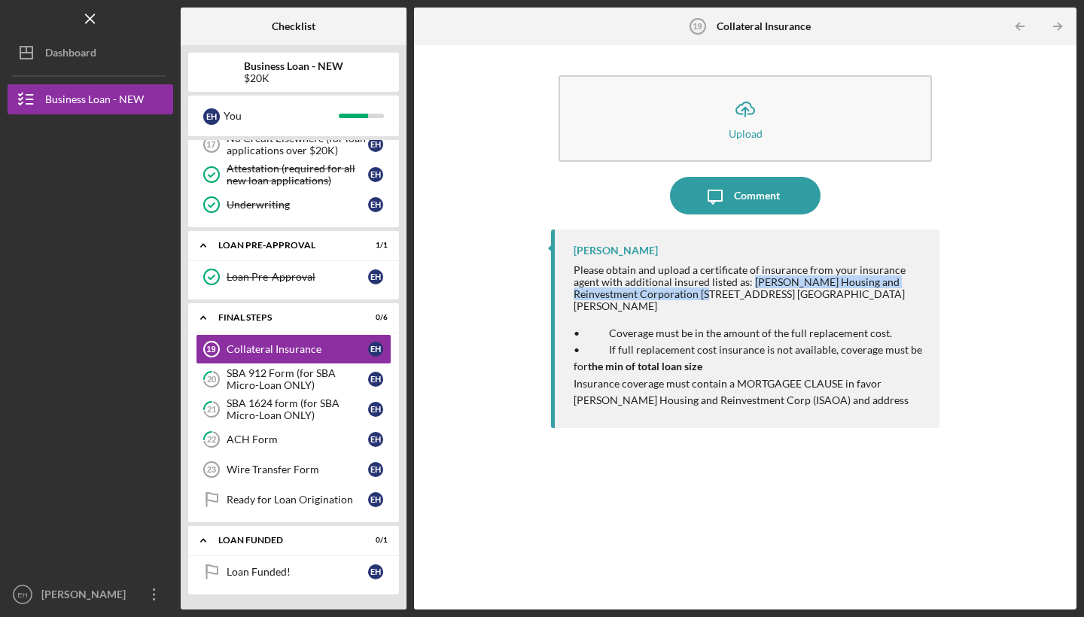
drag, startPoint x: 752, startPoint y: 281, endPoint x: 697, endPoint y: 299, distance: 58.5
click at [697, 299] on div "Please obtain and upload a certificate of insurance from your insurance agent w…" at bounding box center [748, 288] width 351 height 48
copy div "[PERSON_NAME] Housing and Reinvestment Corporation"
click at [748, 282] on div "Please obtain and upload a certificate of insurance from your insurance agent w…" at bounding box center [748, 288] width 351 height 48
drag, startPoint x: 698, startPoint y: 294, endPoint x: 901, endPoint y: 297, distance: 203.2
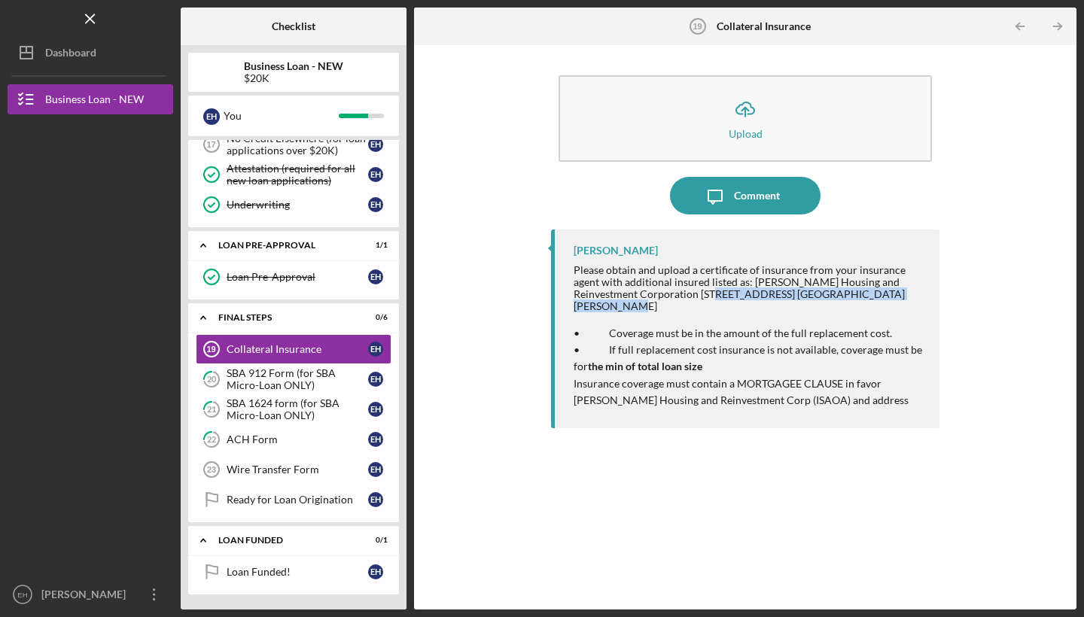
click at [901, 297] on div "Please obtain and upload a certificate of insurance from your insurance agent w…" at bounding box center [748, 288] width 351 height 48
copy div "[STREET_ADDRESS] [GEOGRAPHIC_DATA][PERSON_NAME]"
drag, startPoint x: 734, startPoint y: 368, endPoint x: 839, endPoint y: 374, distance: 105.5
click at [839, 375] on p "Insurance coverage must contain a MORTGAGEE CLAUSE in favor [PERSON_NAME] Housi…" at bounding box center [748, 392] width 351 height 34
copy p "MORTGAGEE CLAUSE"
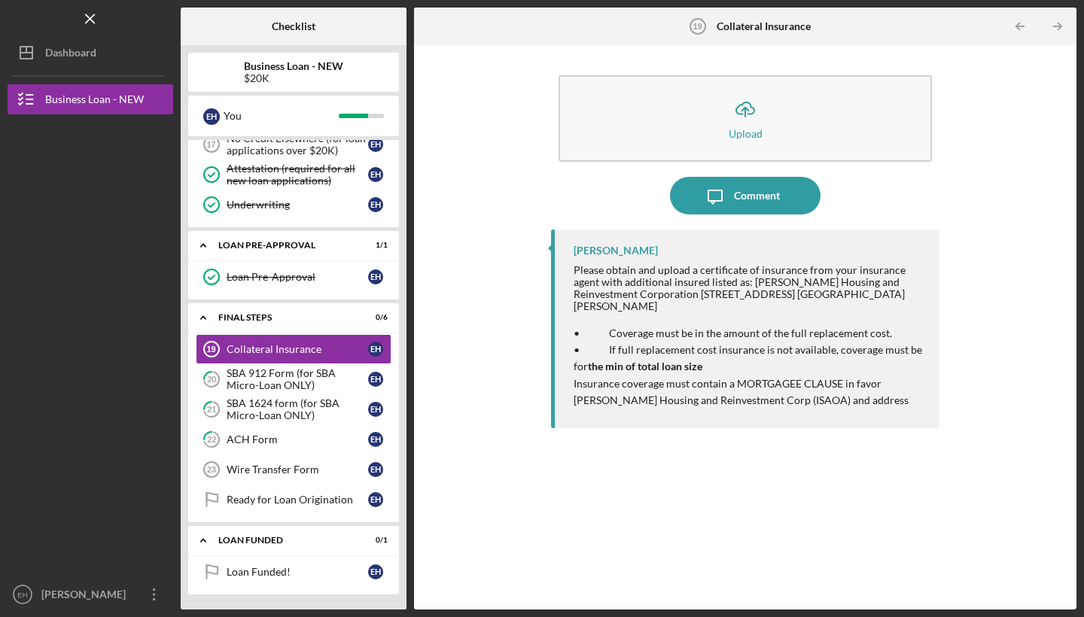
click at [509, 287] on div "Icon/Upload Upload Icon/Message Comment [PERSON_NAME] Please obtain and upload …" at bounding box center [744, 327] width 647 height 549
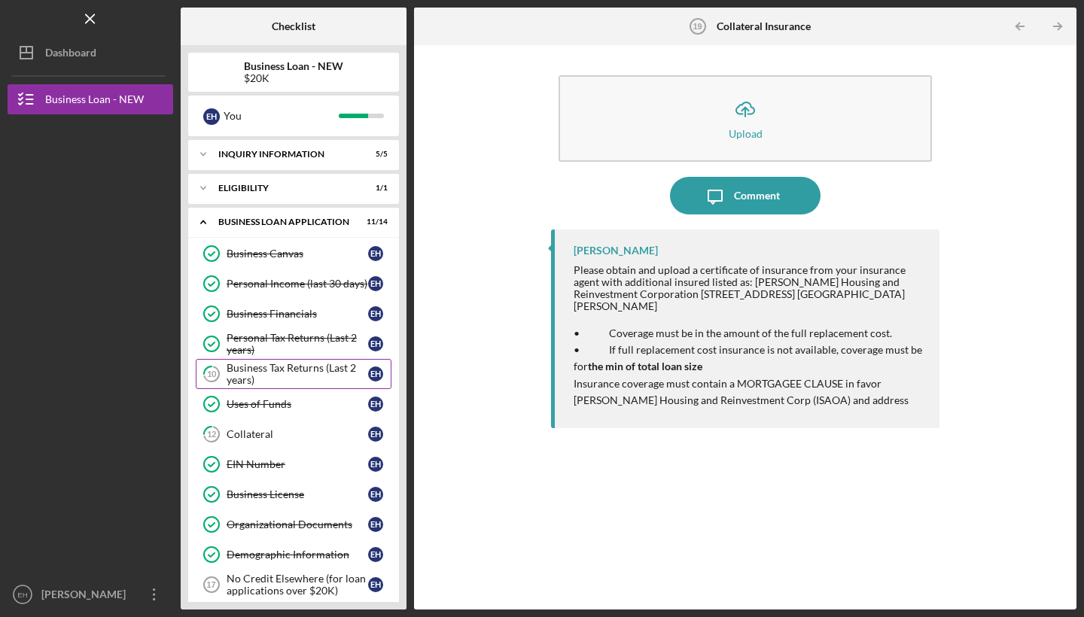
click at [289, 376] on div "Business Tax Returns (Last 2 years)" at bounding box center [296, 374] width 141 height 24
